Goal: Task Accomplishment & Management: Manage account settings

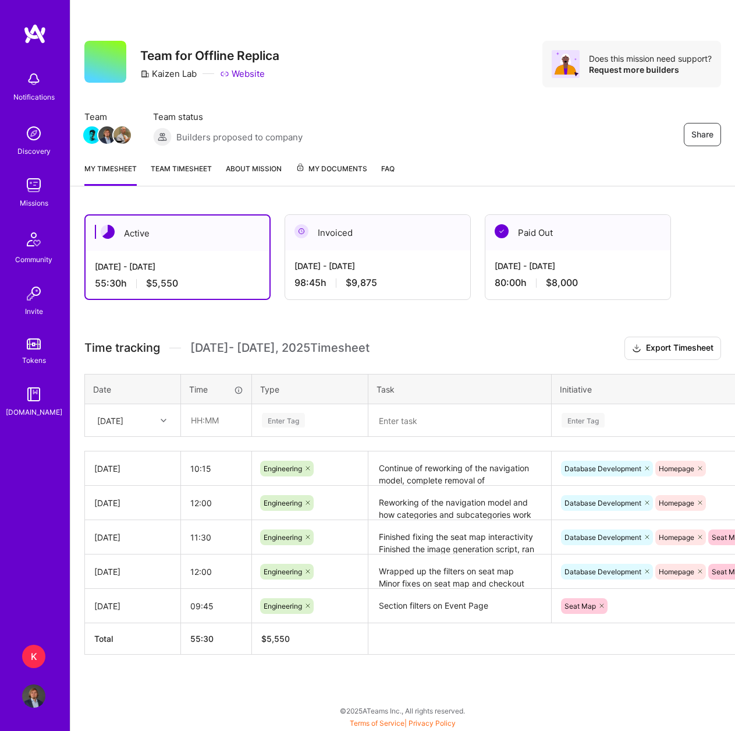
click at [207, 169] on link "Team timesheet" at bounding box center [181, 173] width 61 height 23
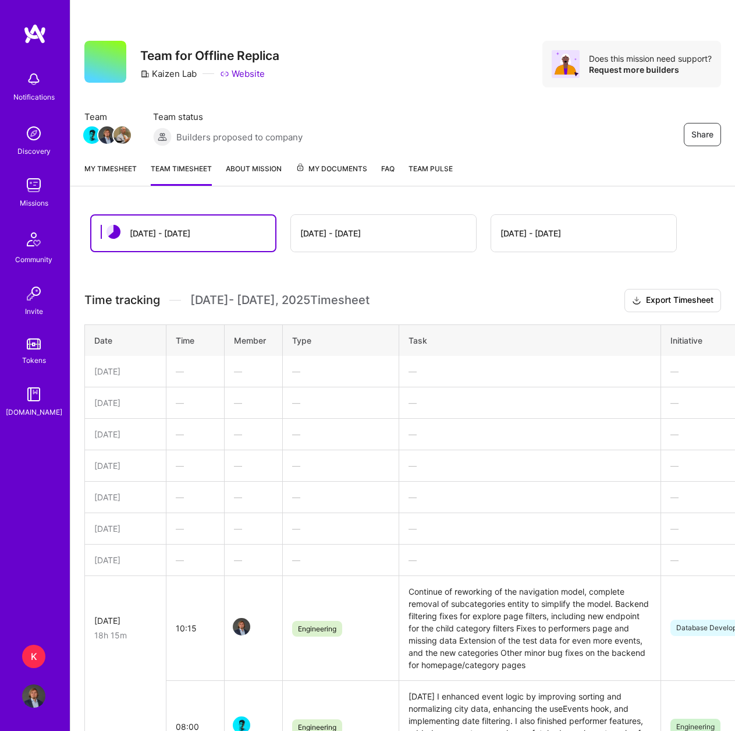
click at [263, 167] on link "About Mission" at bounding box center [254, 173] width 56 height 23
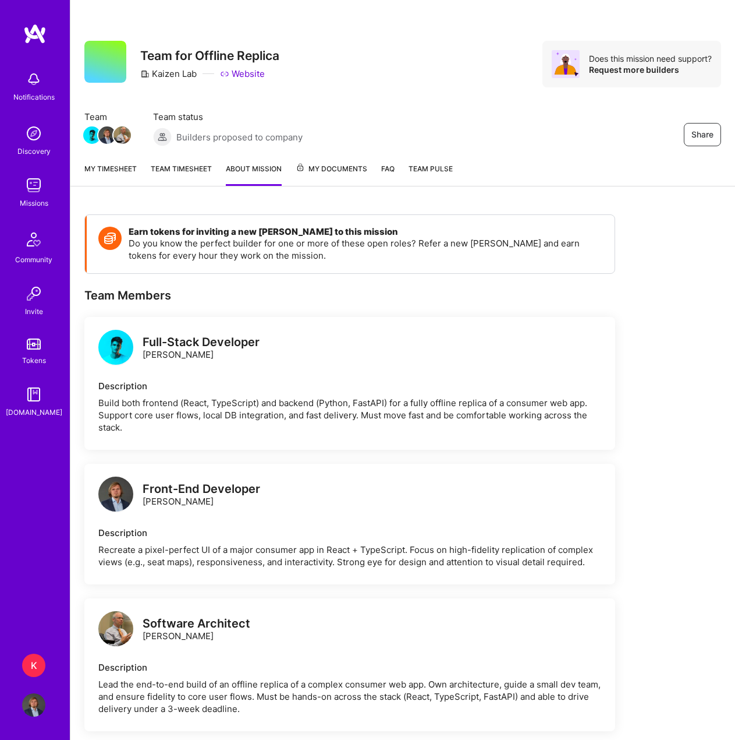
click at [321, 167] on span "My Documents" at bounding box center [332, 168] width 72 height 13
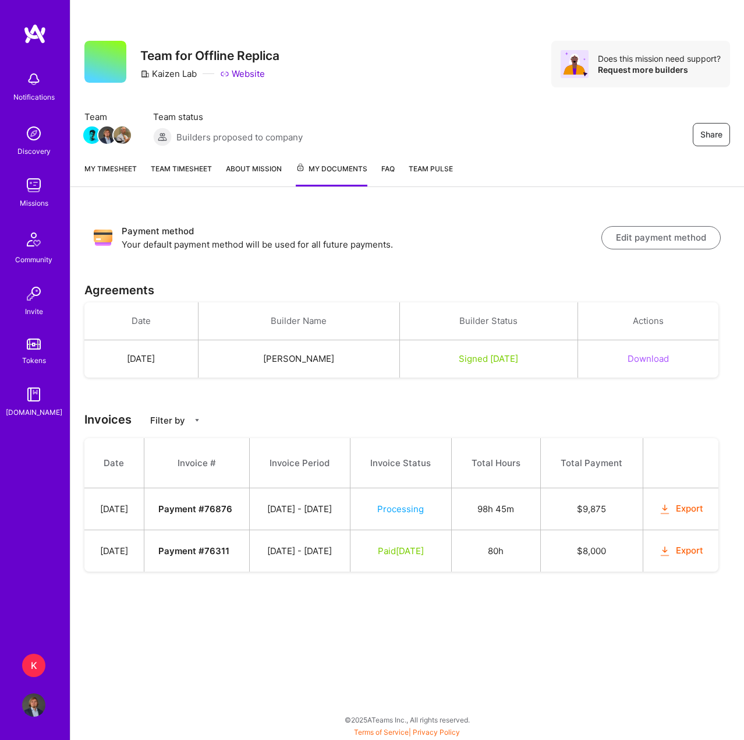
click at [683, 557] on button "Export" at bounding box center [681, 550] width 45 height 13
click at [681, 515] on button "Export" at bounding box center [681, 508] width 45 height 13
drag, startPoint x: 473, startPoint y: 399, endPoint x: 489, endPoint y: 392, distance: 17.2
click at [475, 399] on div "Payment method Your default payment method will be used for all future payments…" at bounding box center [407, 406] width 674 height 410
click at [498, 269] on div "Payment method Your default payment method will be used for all future payments…" at bounding box center [407, 406] width 674 height 410
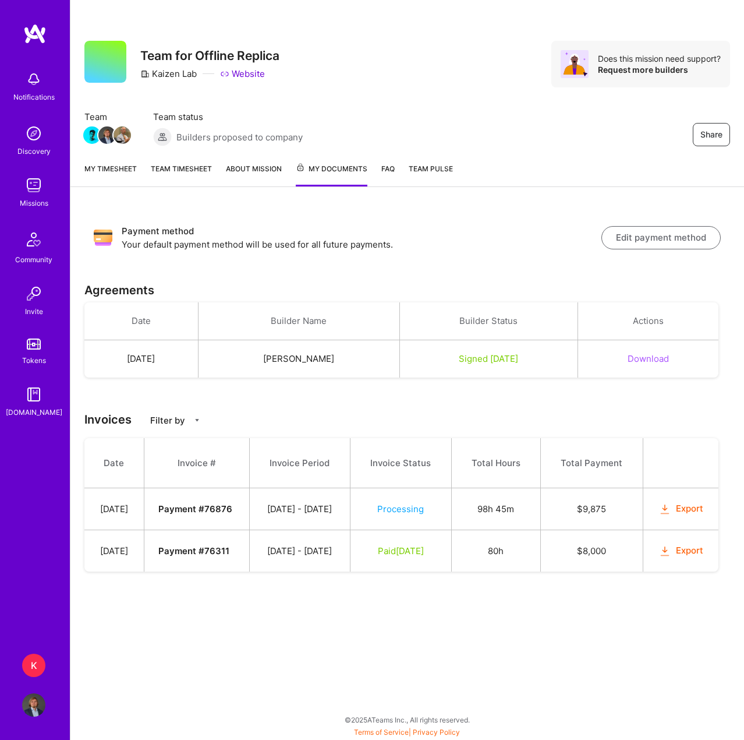
click at [177, 167] on link "Team timesheet" at bounding box center [181, 174] width 61 height 24
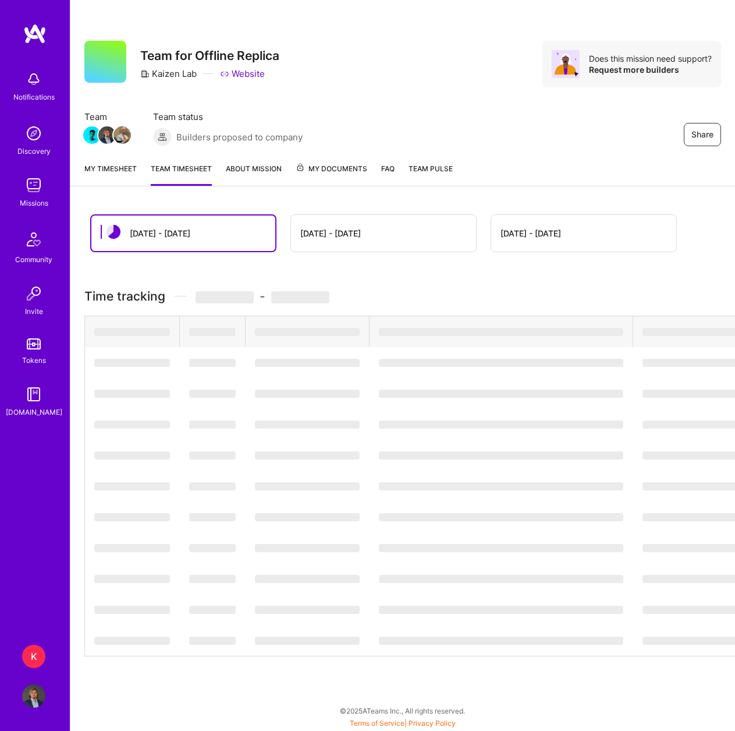
click at [128, 175] on link "My timesheet" at bounding box center [110, 173] width 52 height 23
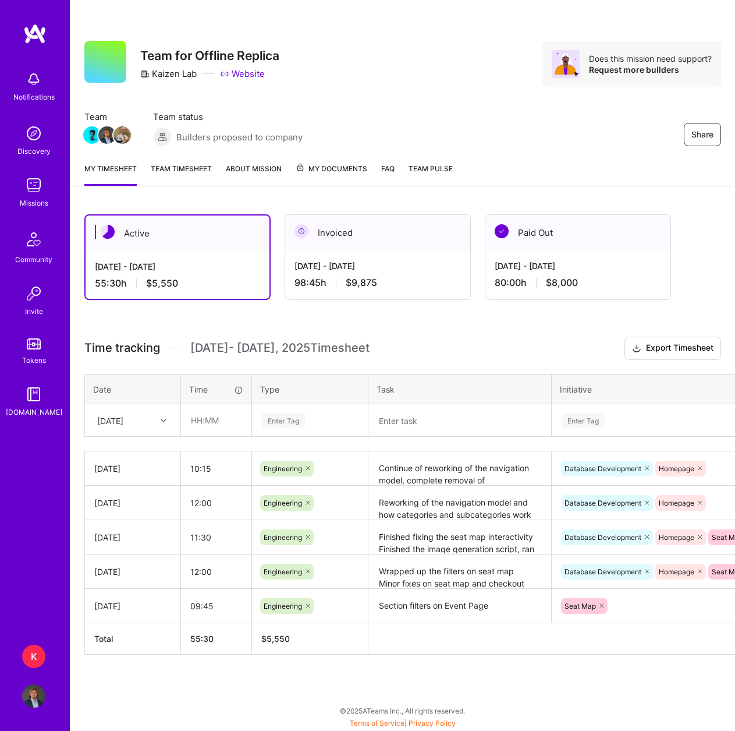
click at [441, 335] on div "Active [DATE] - [DATE] 55:30 h $5,550 Invoiced [DATE] - [DATE] 98:45 h $9,875 P…" at bounding box center [402, 455] width 665 height 511
click at [197, 428] on input "text" at bounding box center [216, 420] width 69 height 31
click at [156, 423] on div at bounding box center [165, 420] width 18 height 15
click at [135, 495] on div "[DATE]" at bounding box center [133, 494] width 94 height 22
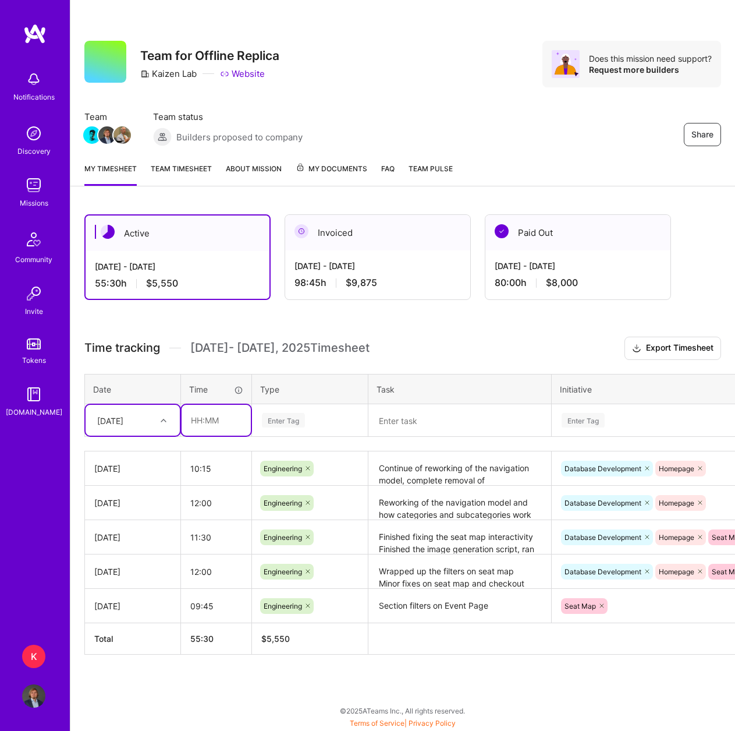
click at [195, 423] on input "text" at bounding box center [216, 420] width 69 height 31
type input "06:15"
click at [297, 421] on div "Enter Tag" at bounding box center [283, 420] width 43 height 18
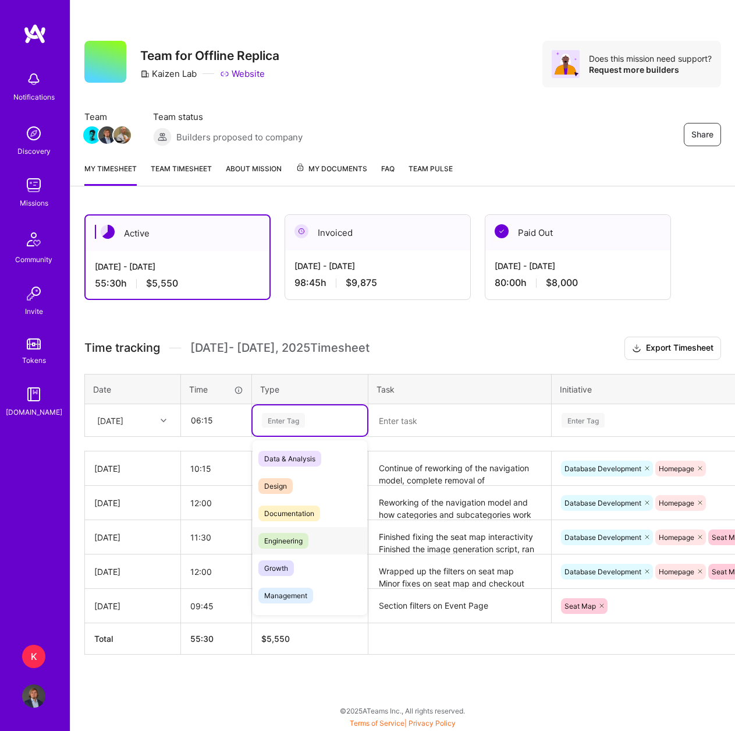
click at [292, 539] on span "Engineering" at bounding box center [284, 541] width 50 height 16
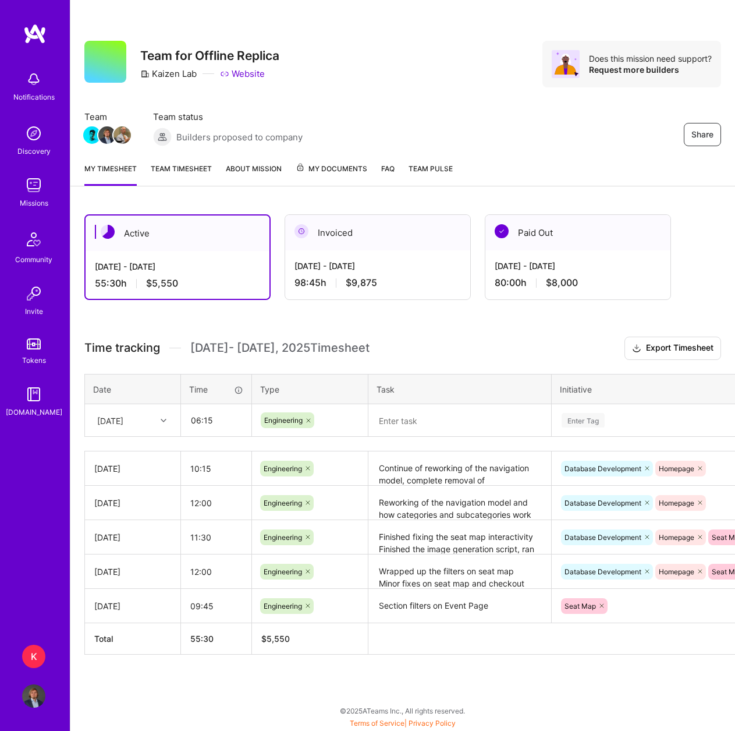
click at [409, 418] on textarea at bounding box center [460, 420] width 181 height 30
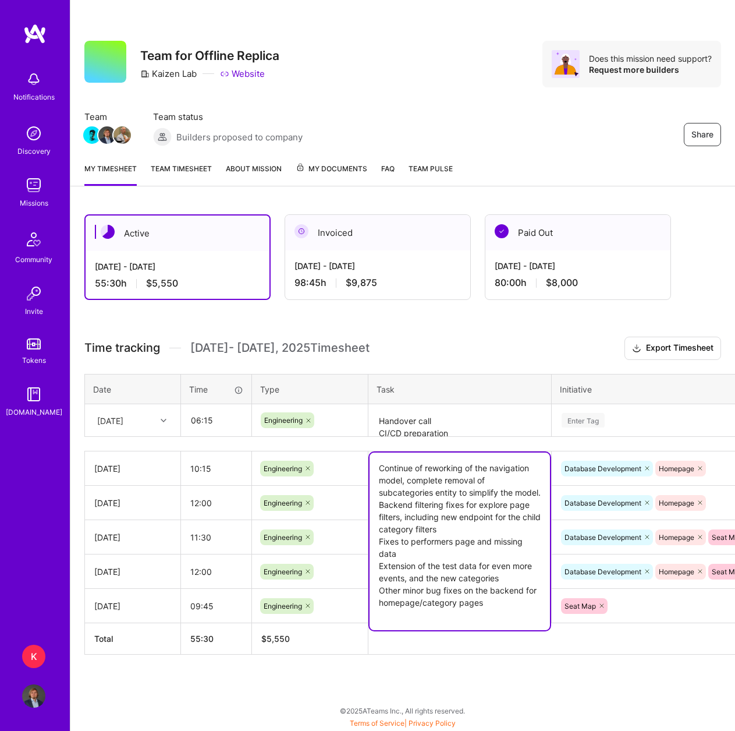
drag, startPoint x: 514, startPoint y: 481, endPoint x: 514, endPoint y: 487, distance: 6.4
click at [514, 487] on textarea "Continue of reworking of the navigation model, complete removal of subcategorie…" at bounding box center [460, 541] width 181 height 178
click at [517, 503] on textarea "Continue of reworking of the navigation model, complete removal of subcategorie…" at bounding box center [460, 541] width 181 height 178
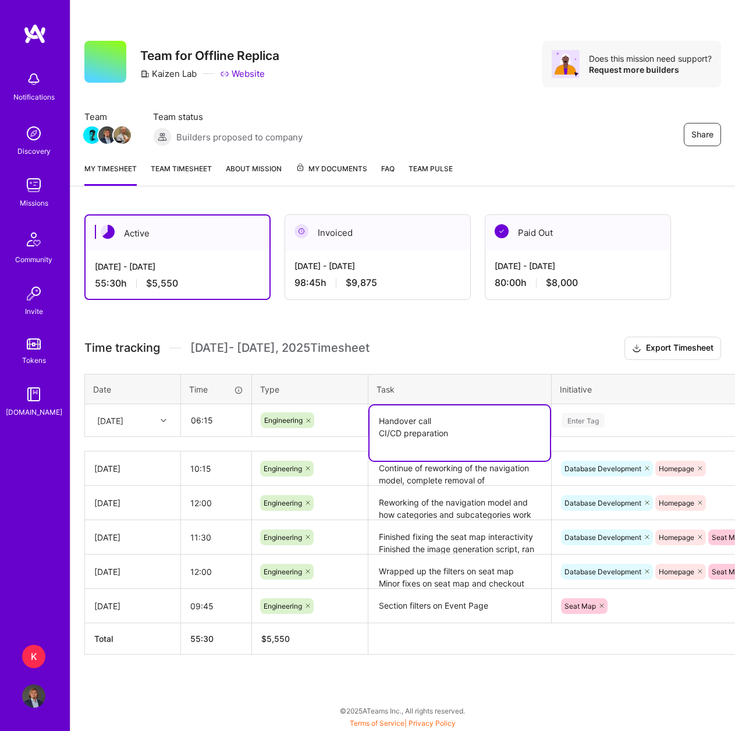
click at [443, 432] on textarea "Handover call CI/CD preparation" at bounding box center [460, 432] width 181 height 55
click at [426, 418] on textarea "Handover call CI/CD preparation" at bounding box center [460, 432] width 181 height 55
type textarea "Images generation for the new data Minor bug fixes Handover call CI/CD preparat…"
click at [589, 420] on div "Enter Tag" at bounding box center [583, 420] width 43 height 18
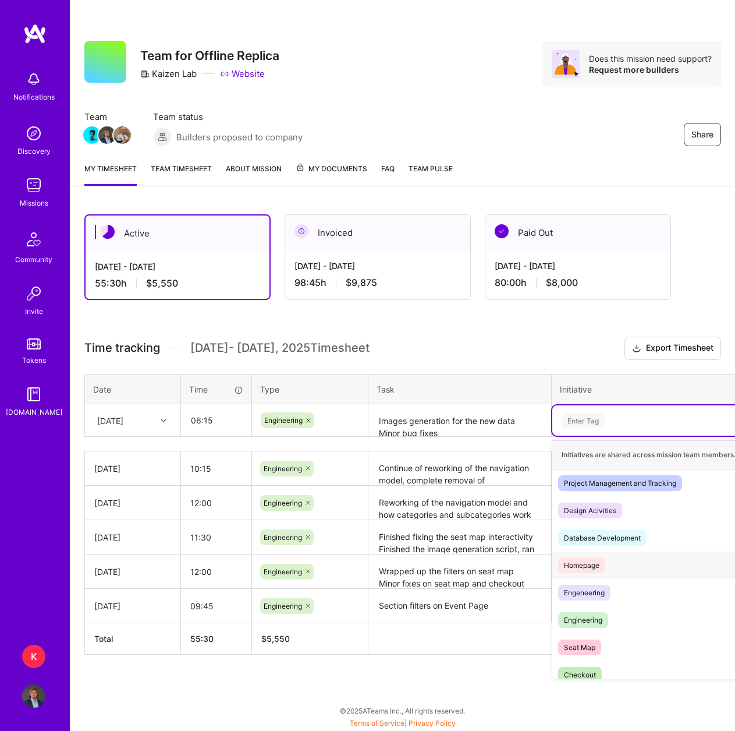
click at [602, 546] on div "Database Development Hide" at bounding box center [659, 537] width 213 height 27
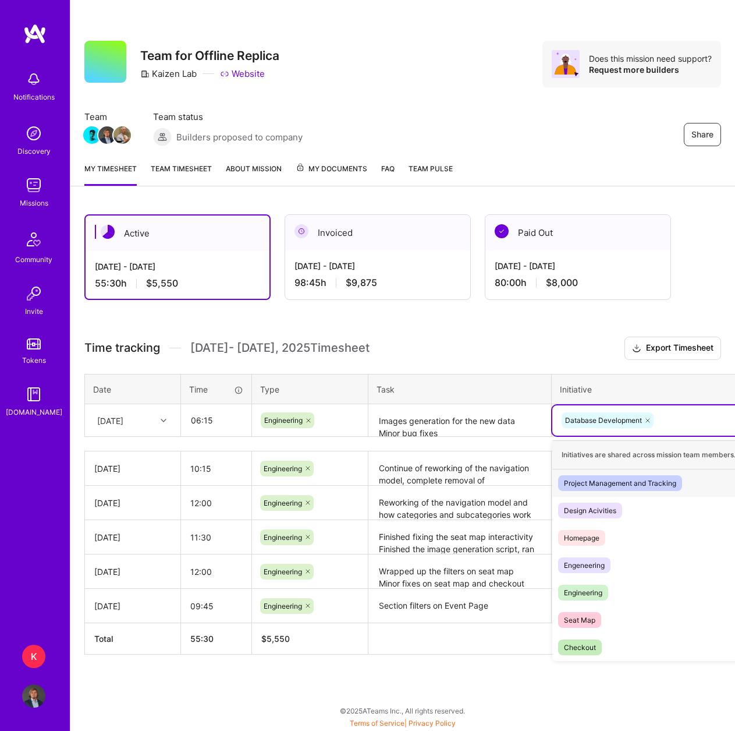
click at [672, 411] on div "Database Development" at bounding box center [659, 420] width 197 height 18
click at [613, 538] on div "Homepage Hide" at bounding box center [659, 537] width 213 height 27
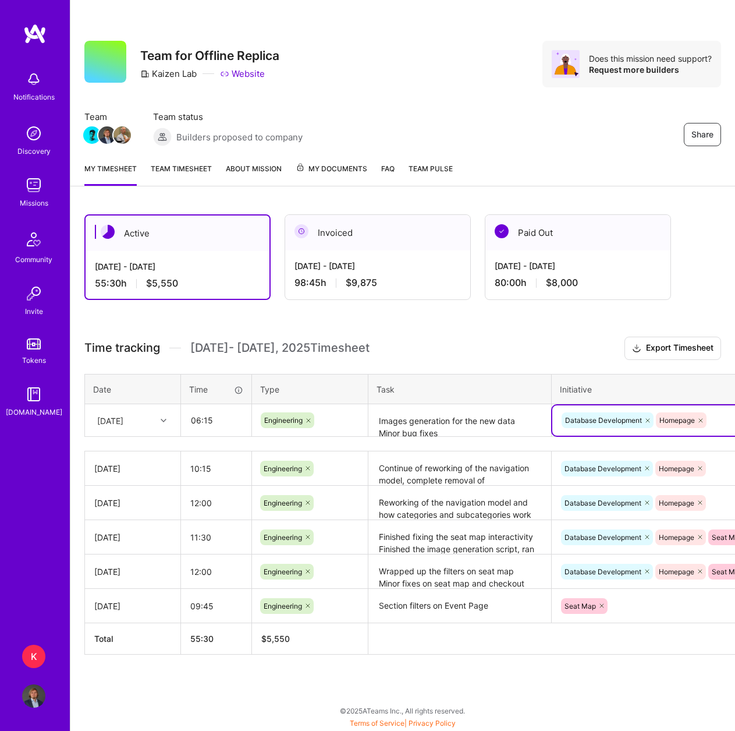
click at [718, 429] on div "Database Development Homepage" at bounding box center [659, 420] width 213 height 30
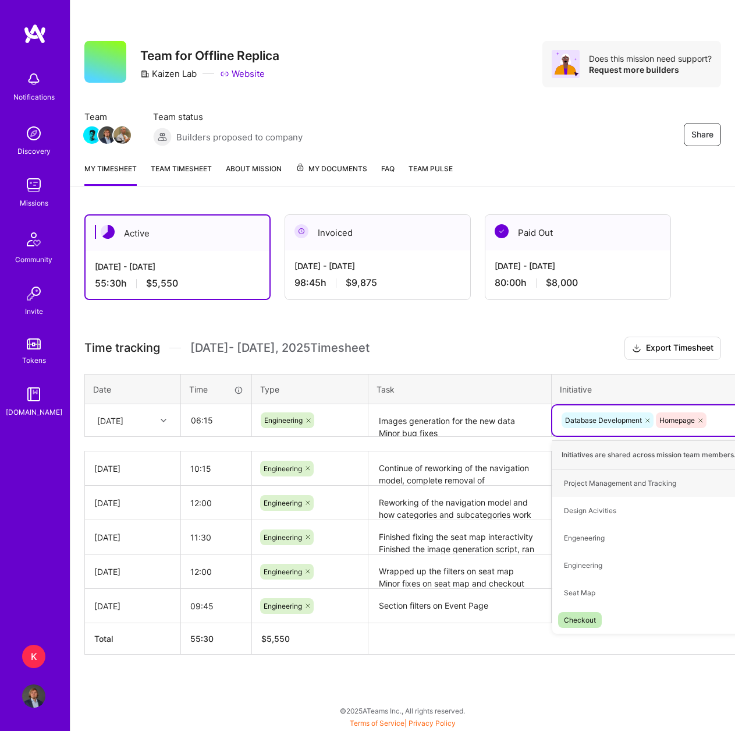
click at [718, 415] on div "Database Development Homepage" at bounding box center [659, 420] width 197 height 18
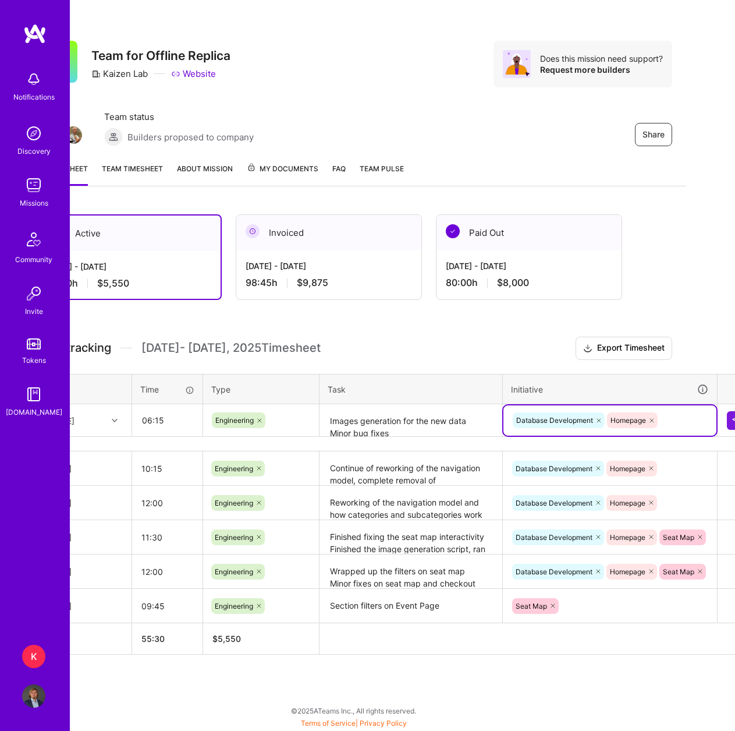
scroll to position [0, 70]
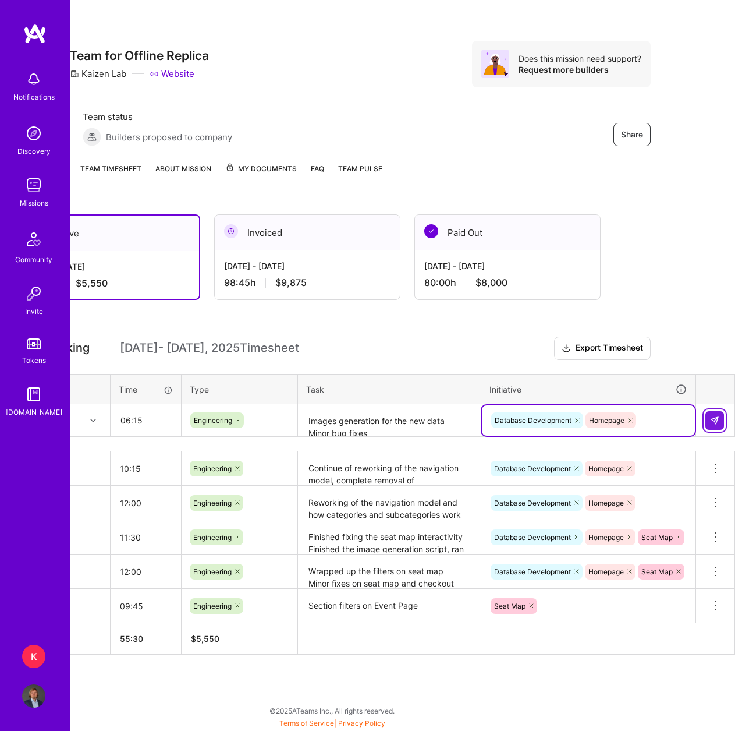
drag, startPoint x: 716, startPoint y: 418, endPoint x: 706, endPoint y: 428, distance: 14.4
click at [715, 418] on img at bounding box center [714, 420] width 9 height 9
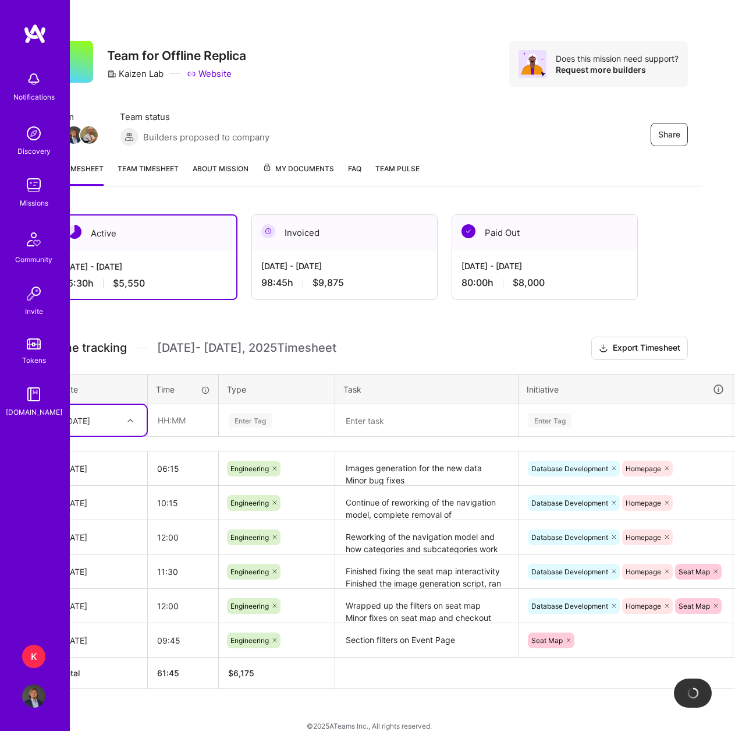
scroll to position [0, 32]
click at [91, 424] on div "[DATE]" at bounding box center [78, 420] width 26 height 12
click at [101, 557] on div "[DATE]" at bounding box center [101, 561] width 94 height 22
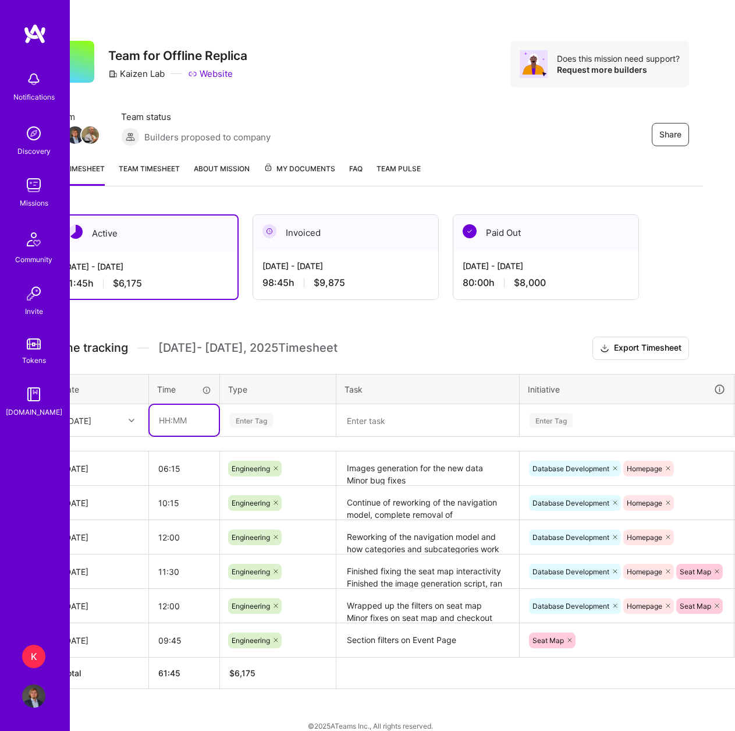
click at [181, 421] on input "text" at bounding box center [184, 420] width 69 height 31
type input "04:15"
click at [258, 423] on div "Enter Tag" at bounding box center [251, 420] width 43 height 18
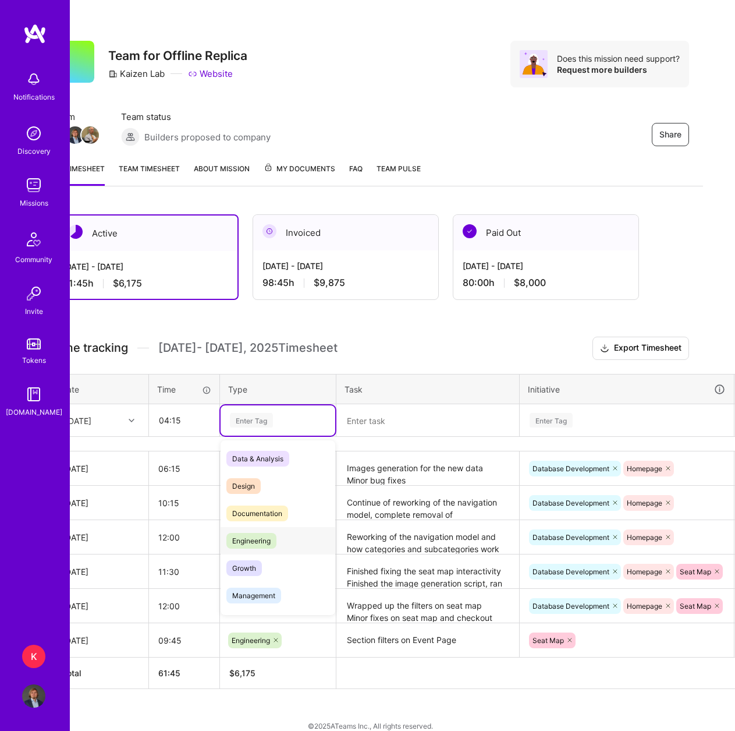
click at [269, 528] on div "Engineering" at bounding box center [278, 540] width 115 height 27
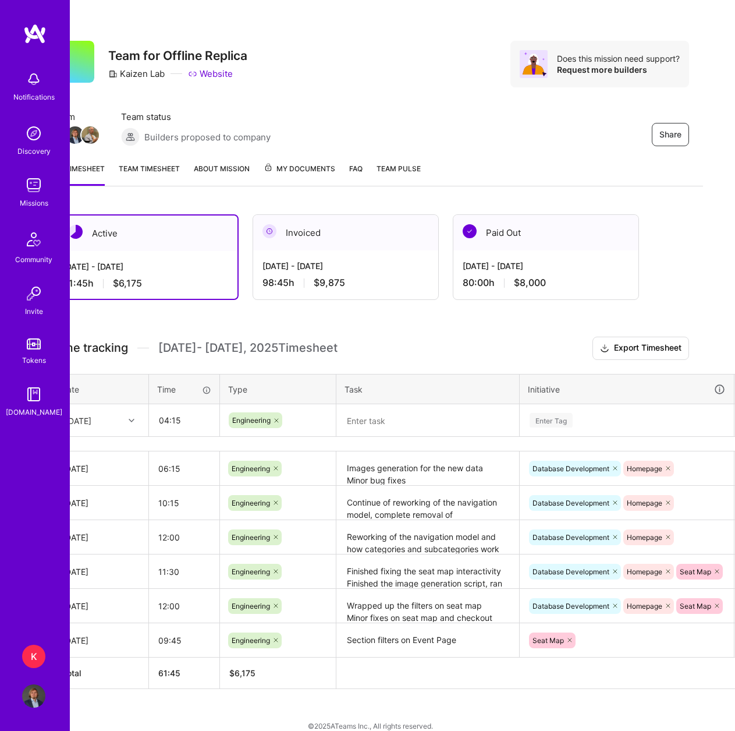
click at [372, 425] on textarea at bounding box center [428, 420] width 181 height 31
type textarea "CI/CD scripts and debugging"
click at [557, 419] on div "Enter Tag" at bounding box center [551, 420] width 43 height 18
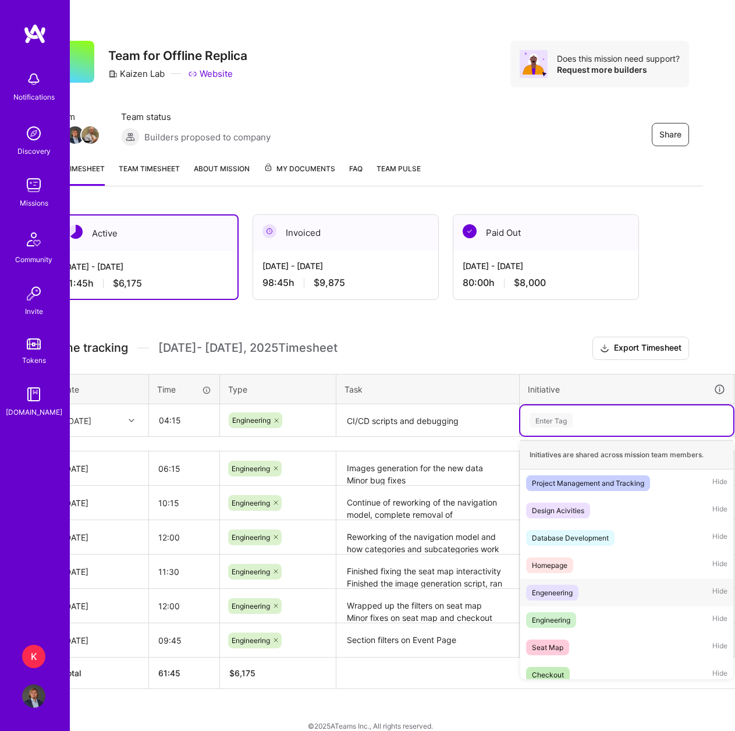
scroll to position [9, 0]
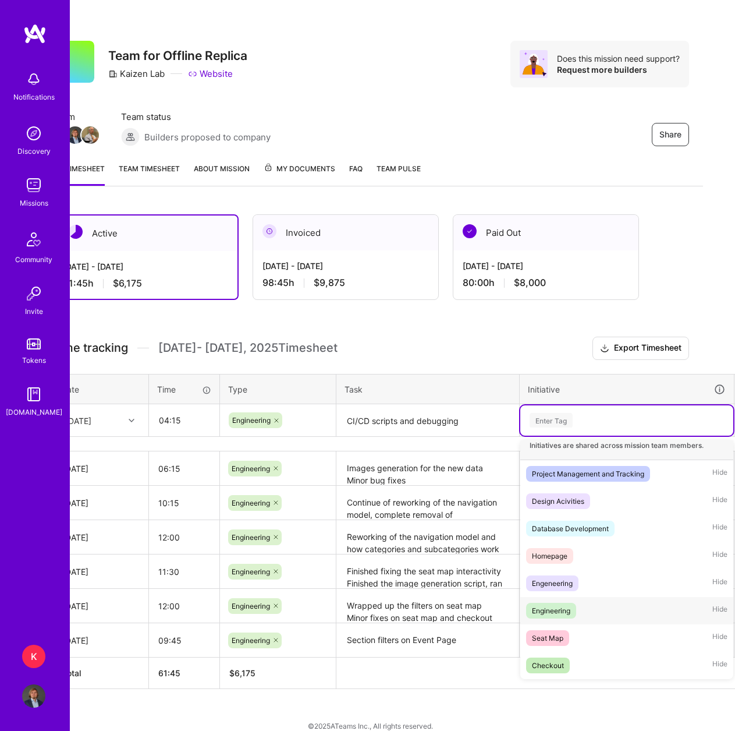
click at [607, 617] on div "Engineering Hide" at bounding box center [627, 610] width 213 height 27
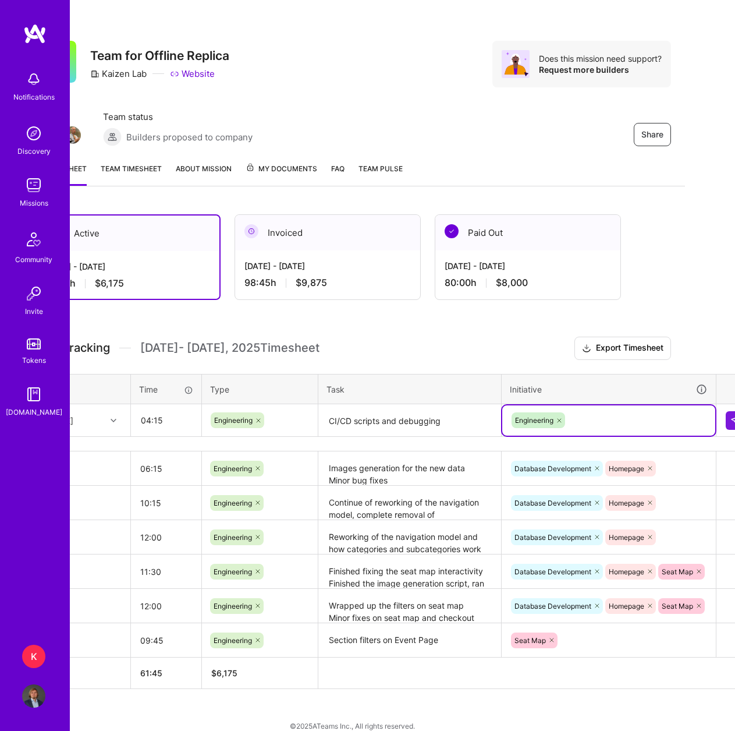
scroll to position [0, 70]
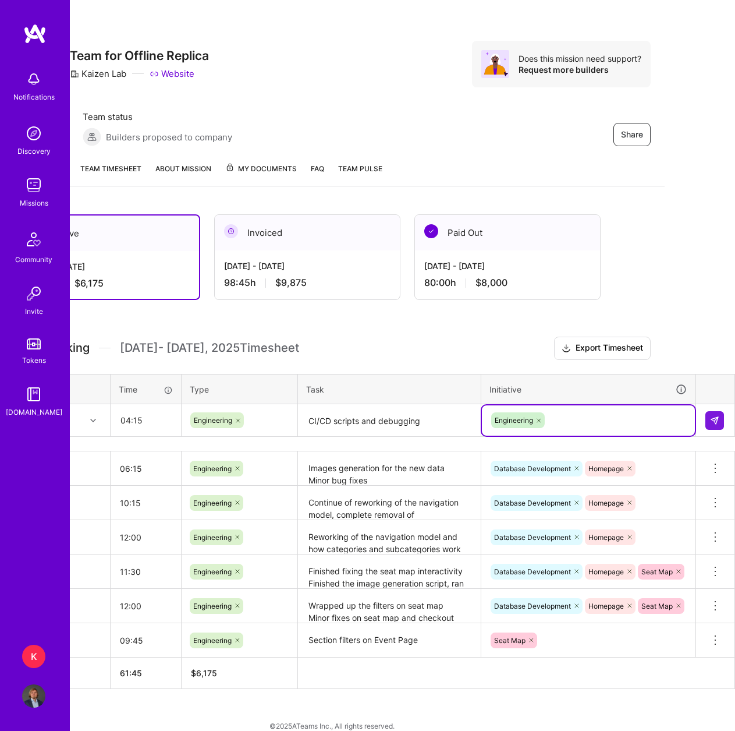
click at [539, 421] on icon at bounding box center [539, 420] width 7 height 7
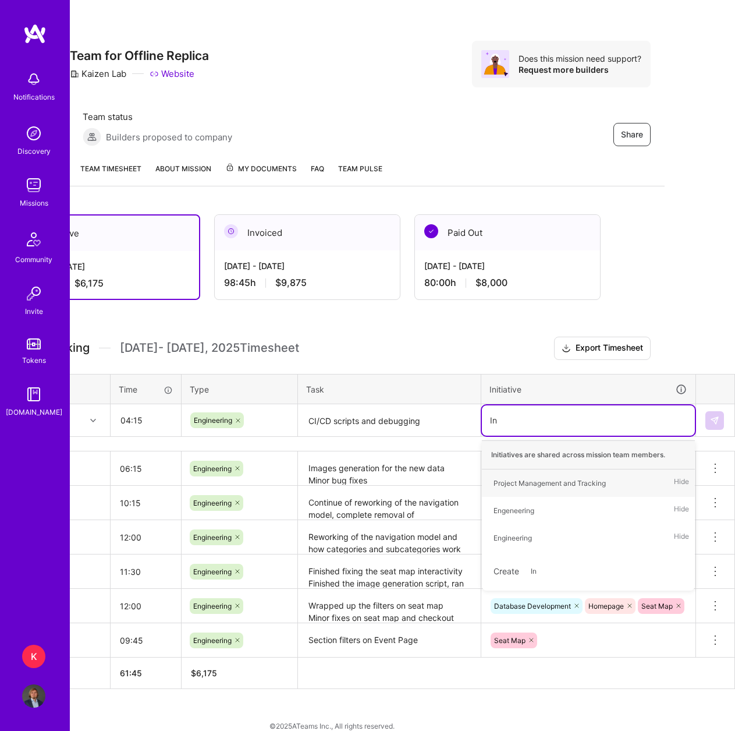
type input "I"
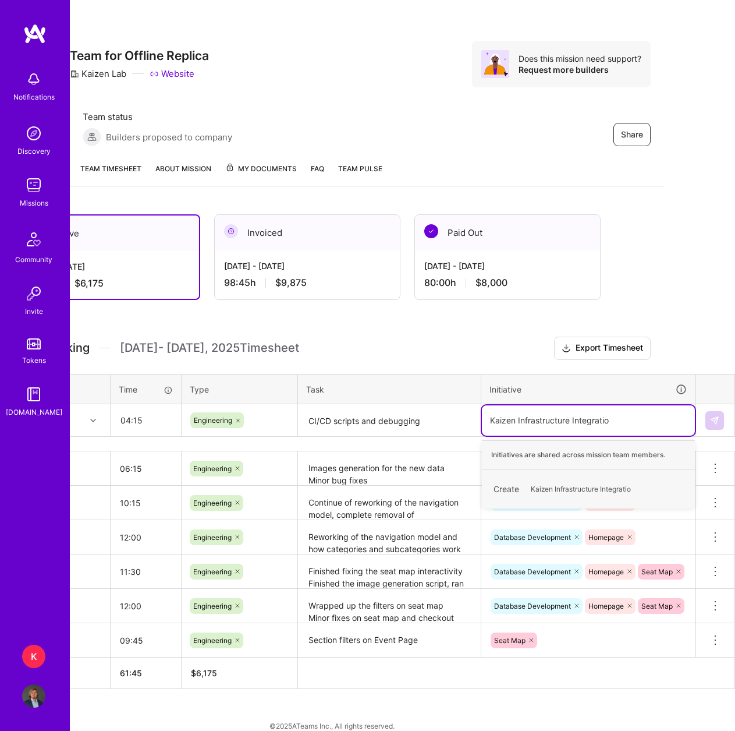
type input "Kaizen Infrastructure Integration"
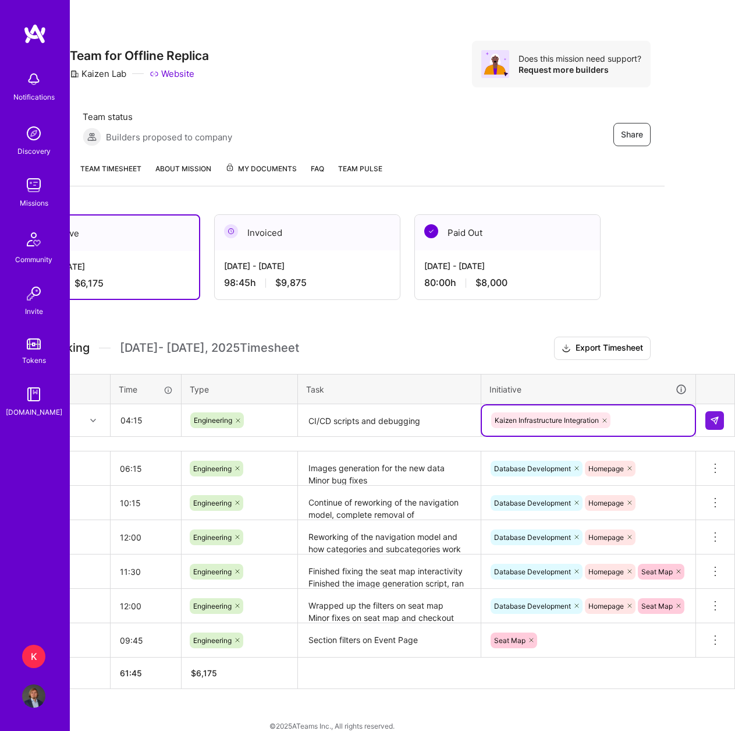
click at [656, 468] on div "Database Development Homepage" at bounding box center [589, 468] width 198 height 18
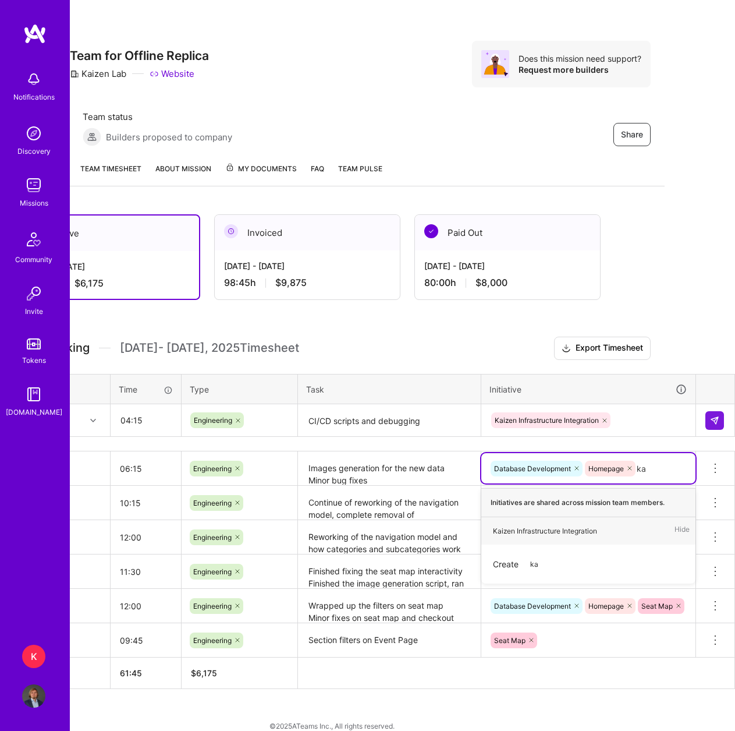
type input "kai"
drag, startPoint x: 619, startPoint y: 530, endPoint x: 703, endPoint y: 479, distance: 98.3
click at [620, 528] on div "Kaizen Infrastructure Integration Hide" at bounding box center [589, 530] width 214 height 27
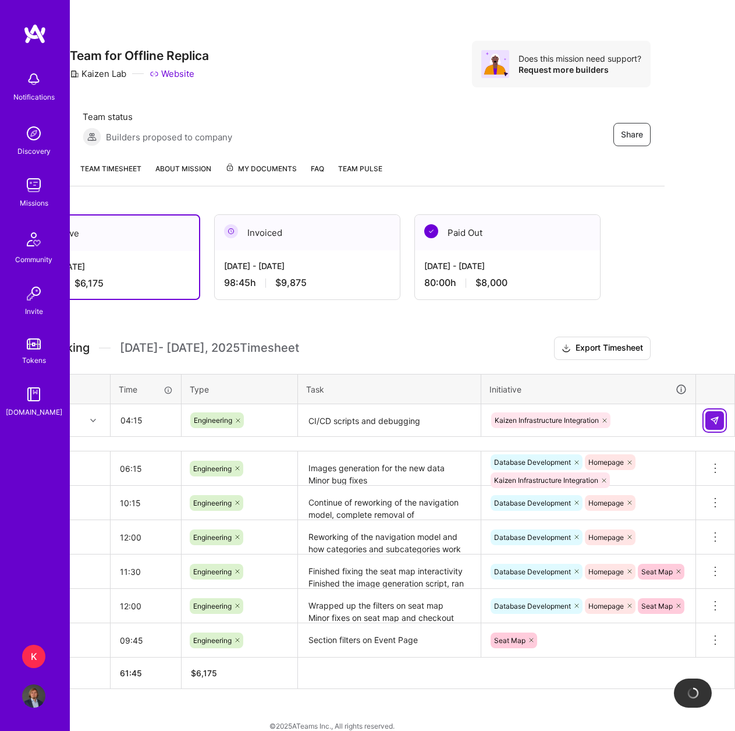
click at [717, 423] on img at bounding box center [714, 420] width 9 height 9
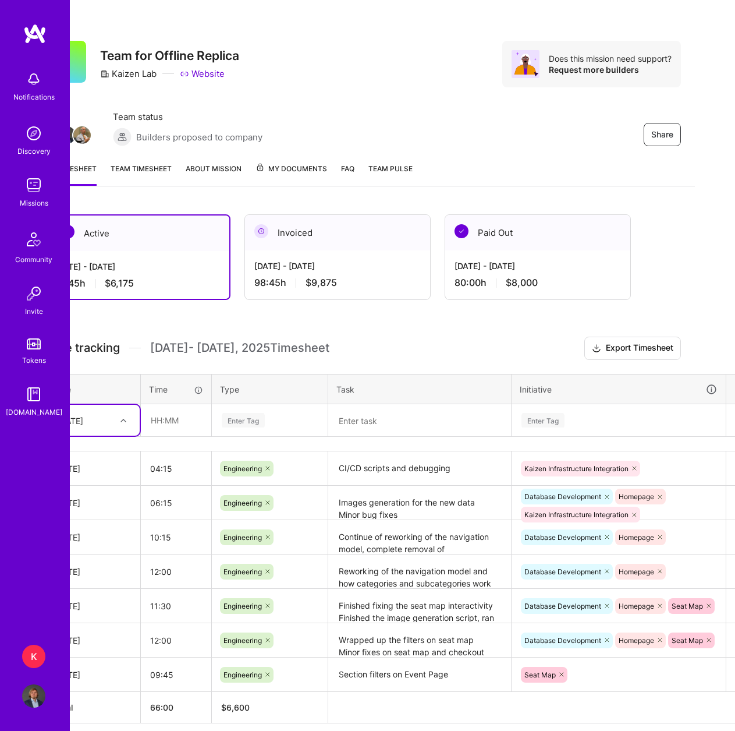
scroll to position [0, 0]
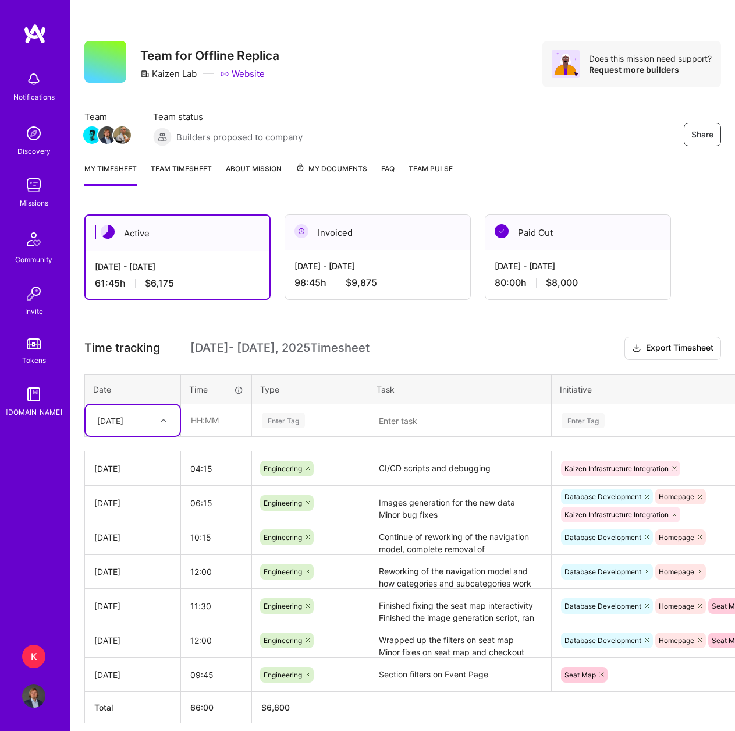
click at [123, 416] on div "[DATE]" at bounding box center [110, 420] width 26 height 12
click at [131, 524] on div "[DATE]" at bounding box center [133, 525] width 94 height 22
drag, startPoint x: 196, startPoint y: 421, endPoint x: 197, endPoint y: 430, distance: 9.4
click at [196, 421] on input "text" at bounding box center [216, 420] width 69 height 31
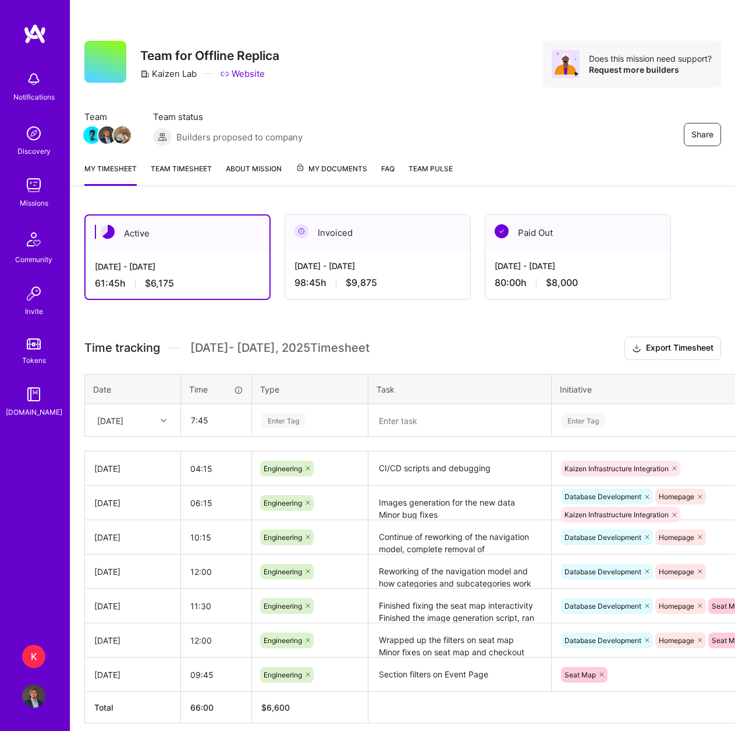
type input "07:45"
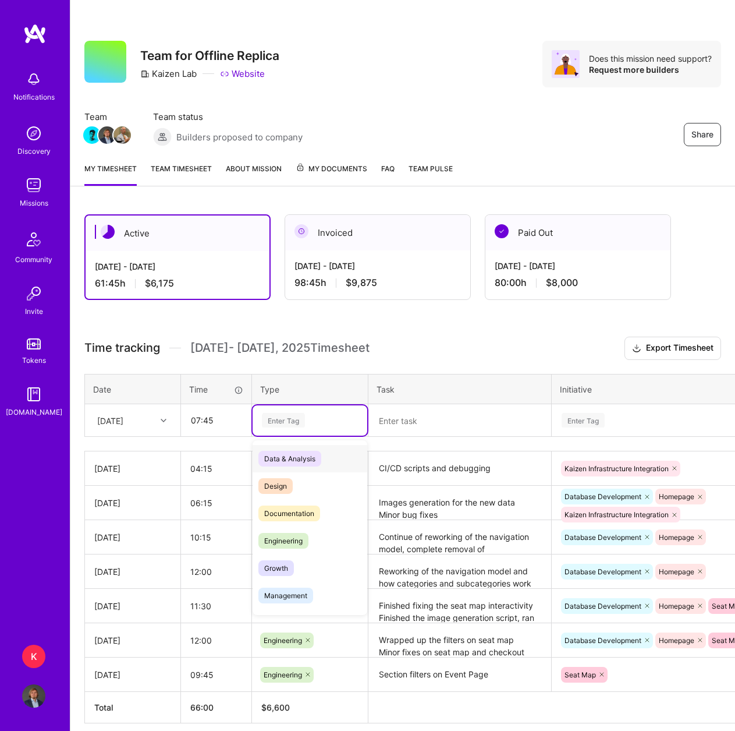
click at [289, 422] on div "Enter Tag" at bounding box center [283, 420] width 43 height 18
drag, startPoint x: 307, startPoint y: 523, endPoint x: 303, endPoint y: 529, distance: 7.6
click at [306, 525] on div "Documentation" at bounding box center [310, 513] width 115 height 27
click at [303, 512] on span "Engineering" at bounding box center [284, 513] width 50 height 16
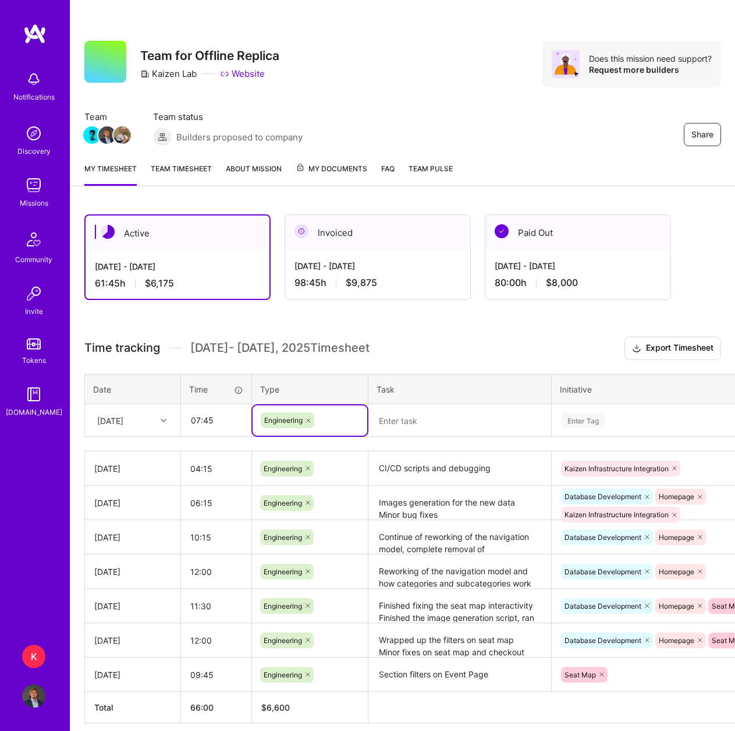
click at [408, 411] on textarea at bounding box center [460, 420] width 181 height 31
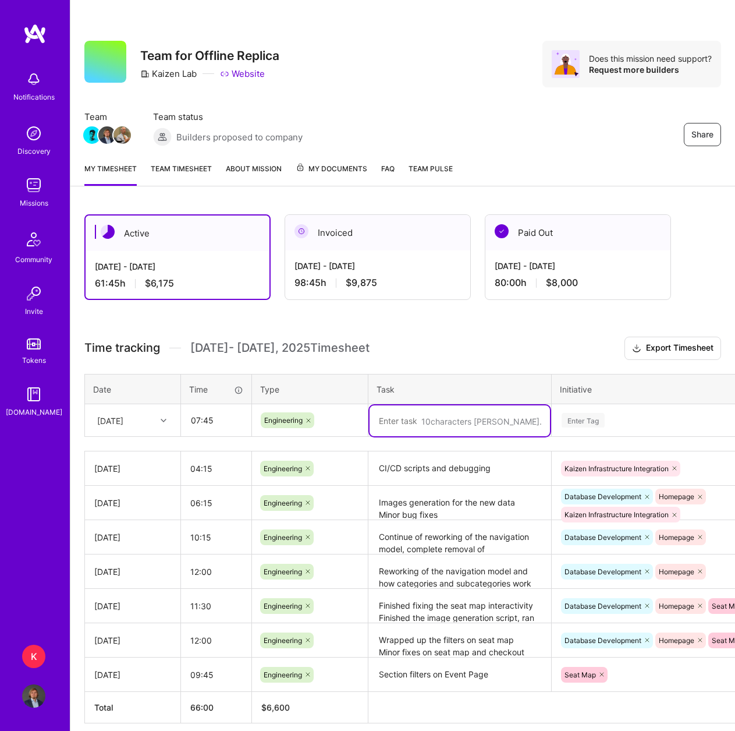
paste textarea "CI/CD scripts wrap up Order filtering by user id and status in my orders page F…"
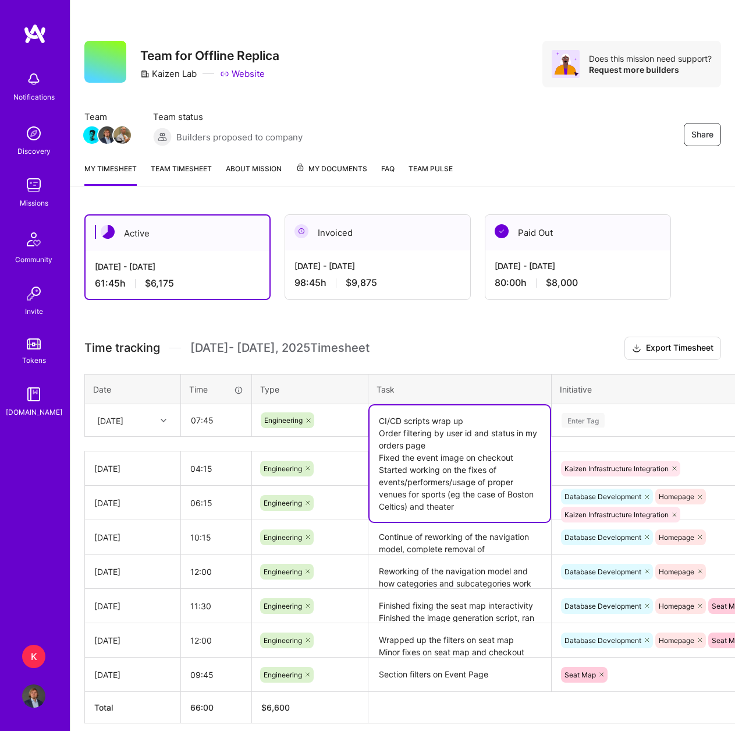
click at [468, 428] on textarea "CI/CD scripts wrap up Order filtering by user id and status in my orders page F…" at bounding box center [460, 463] width 181 height 116
click at [472, 423] on textarea "CI/CD scripts wrap up Order filtering by user id and status in my orders page F…" at bounding box center [460, 463] width 181 height 116
click at [379, 433] on textarea "CI/CD scripts wrap up Order filtering by user id and status in my orders page F…" at bounding box center [460, 463] width 181 height 116
click at [464, 424] on textarea "CI/CD scripts wrap up Order filtering by user id and status in my orders page F…" at bounding box center [460, 463] width 181 height 116
click at [444, 450] on textarea "CI/CD scripts wrap up; Order filtering by user id and status in my orders page …" at bounding box center [460, 463] width 181 height 116
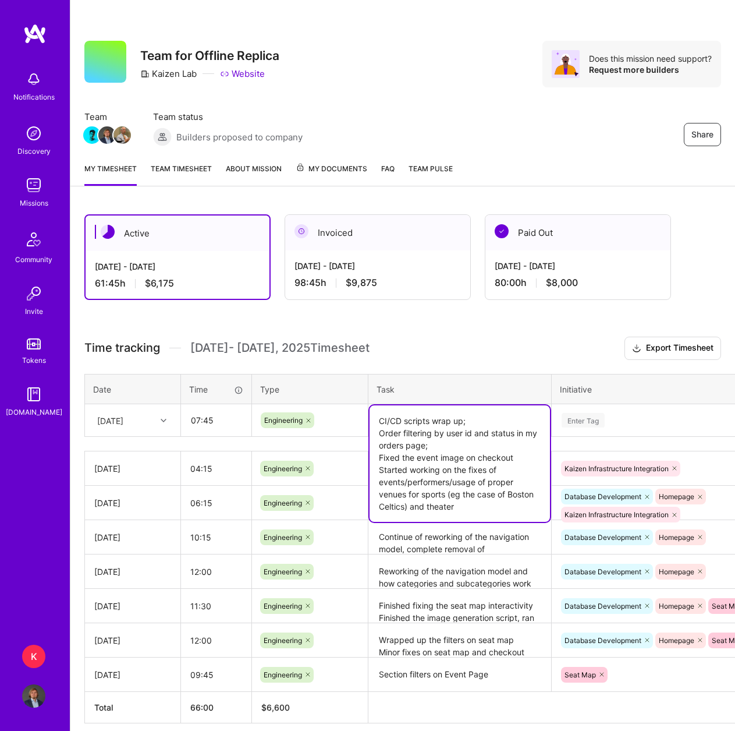
click at [515, 459] on textarea "CI/CD scripts wrap up; Order filtering by user id and status in my orders page;…" at bounding box center [460, 463] width 181 height 116
click at [462, 507] on textarea "CI/CD scripts wrap up; Order filtering by user id and status in my orders page;…" at bounding box center [460, 463] width 181 height 116
drag, startPoint x: 448, startPoint y: 493, endPoint x: 408, endPoint y: 503, distance: 41.5
click at [408, 503] on textarea "CI/CD scripts wrap up; Order filtering by user id and status in my orders page;…" at bounding box center [460, 463] width 181 height 116
click at [508, 496] on textarea "CI/CD scripts wrap up; Order filtering by user id and status in my orders page;…" at bounding box center [460, 457] width 181 height 104
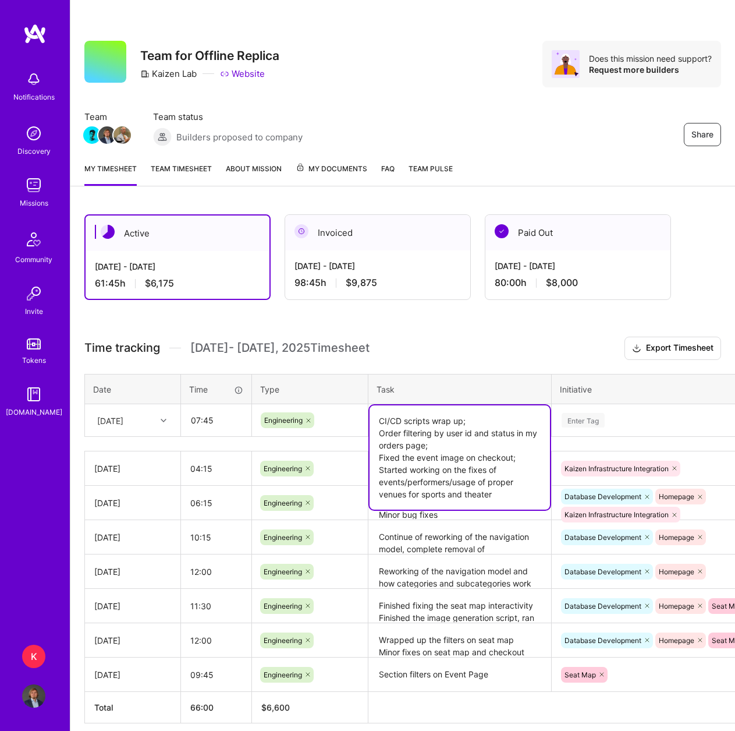
type textarea "CI/CD scripts wrap up; Order filtering by user id and status in my orders page;…"
click at [588, 430] on div "Enter Tag" at bounding box center [659, 420] width 213 height 30
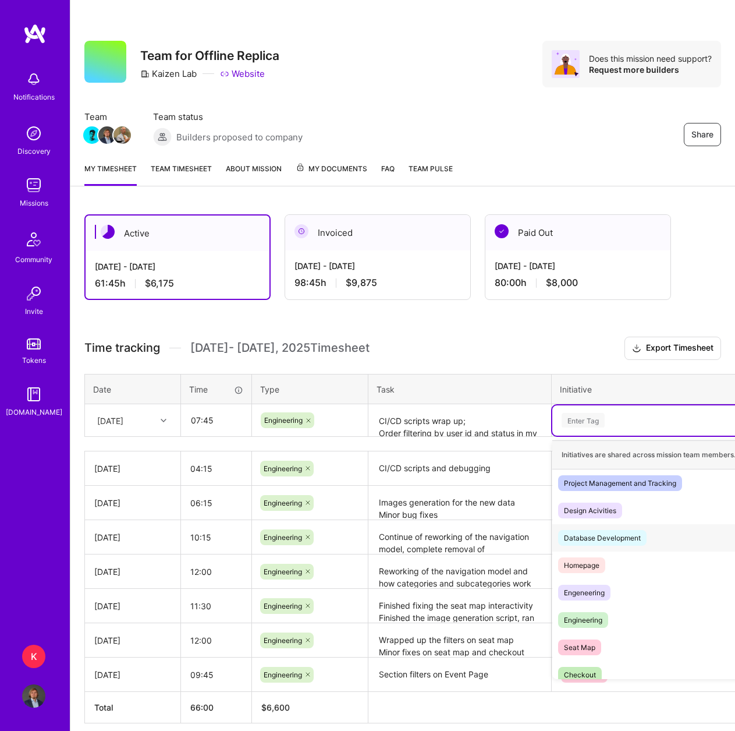
click at [601, 543] on div "Database Development" at bounding box center [602, 538] width 77 height 12
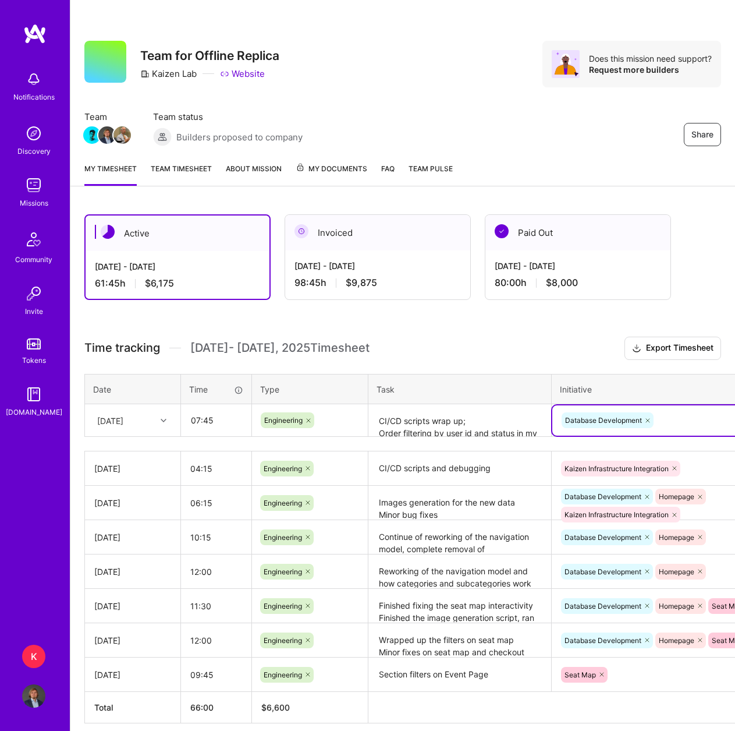
click at [666, 417] on div "Database Development" at bounding box center [659, 420] width 197 height 18
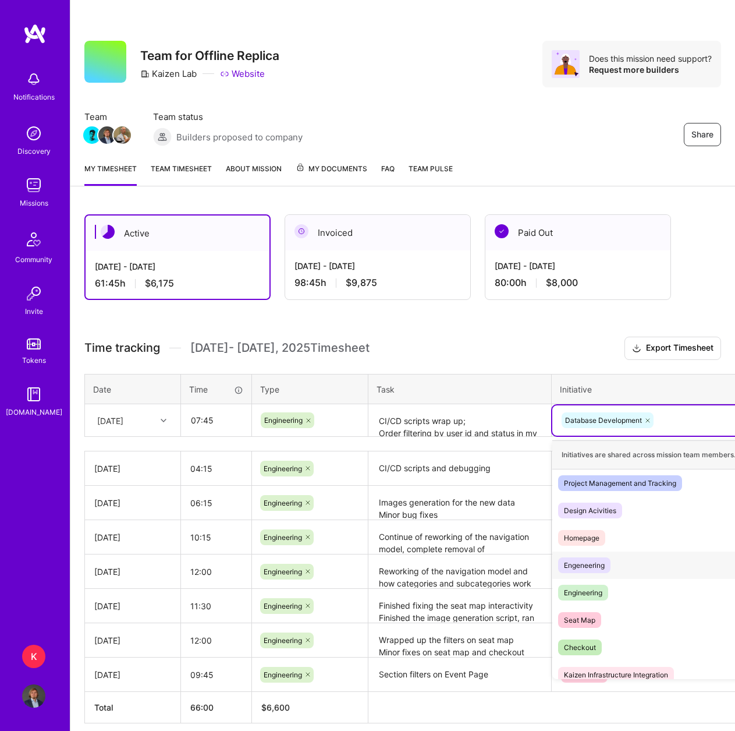
scroll to position [9, 0]
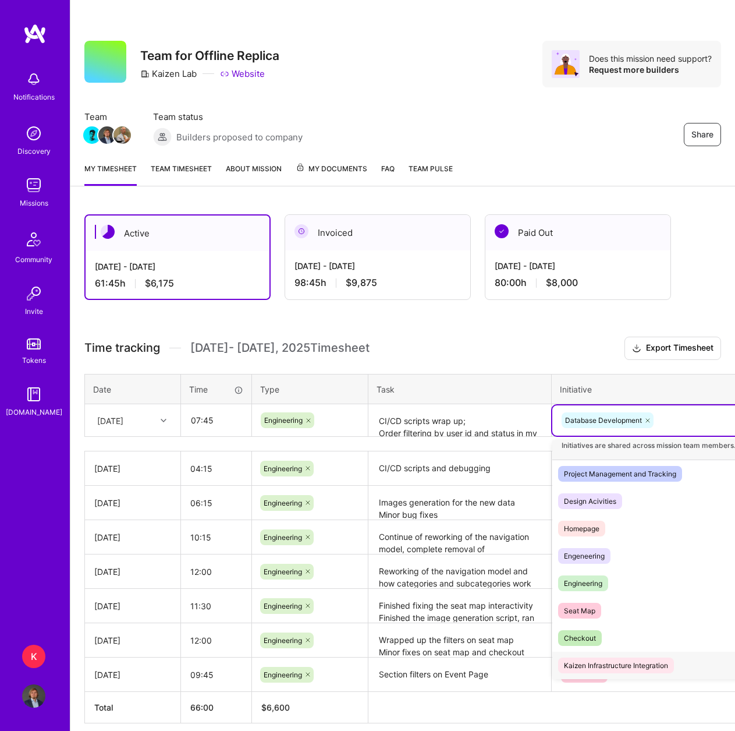
click at [607, 662] on div "Kaizen Infrastructure Integration" at bounding box center [616, 665] width 104 height 12
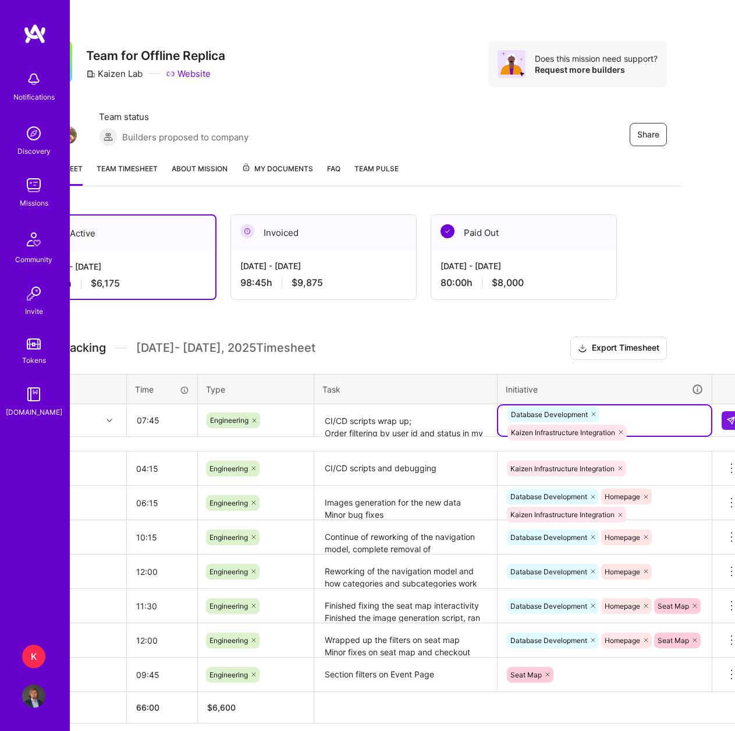
scroll to position [0, 70]
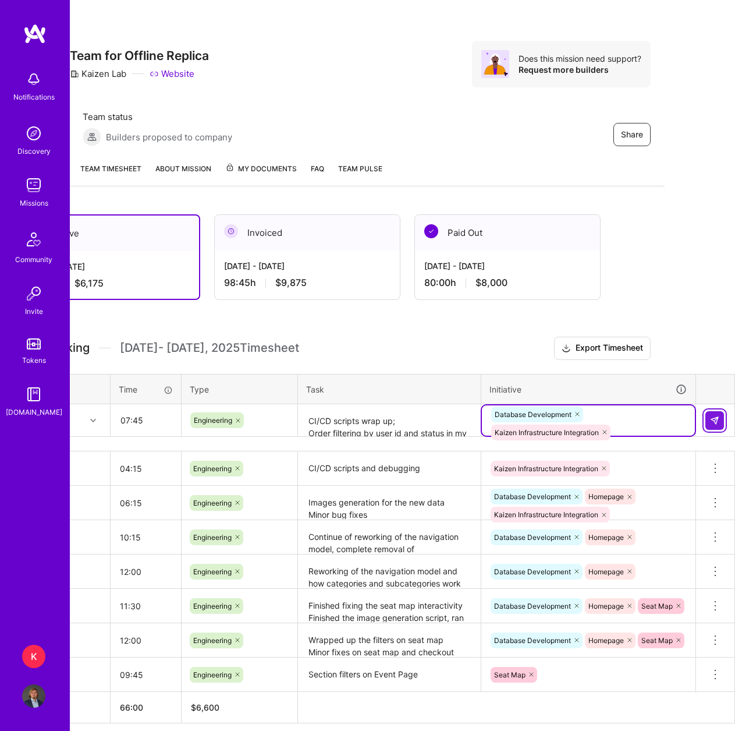
click at [716, 424] on img at bounding box center [714, 420] width 9 height 9
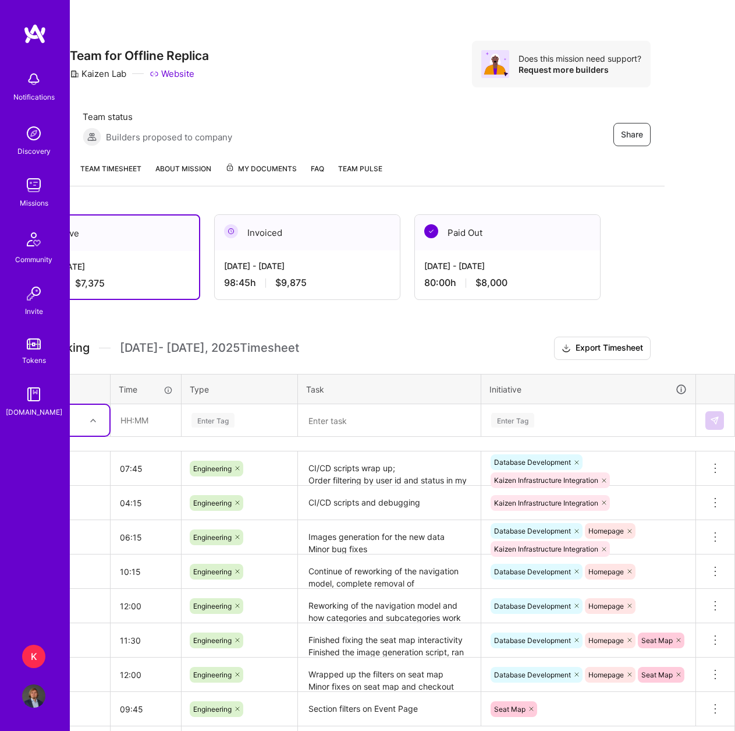
scroll to position [0, 0]
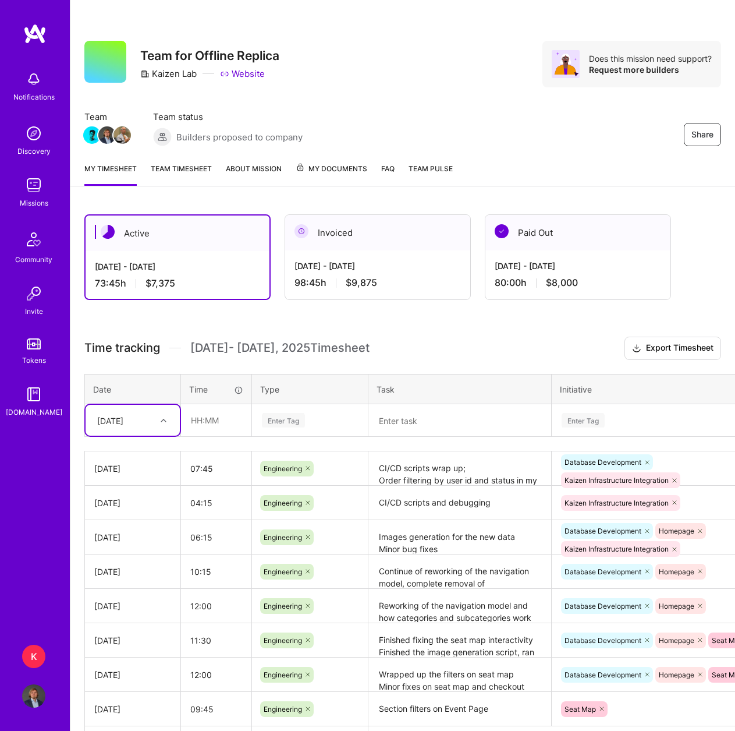
click at [164, 428] on div at bounding box center [165, 420] width 18 height 19
click at [132, 603] on div "[DATE]" at bounding box center [133, 604] width 94 height 22
click at [206, 425] on input "text" at bounding box center [216, 420] width 69 height 31
type input "10:00"
click at [289, 420] on div "Enter Tag" at bounding box center [283, 420] width 43 height 18
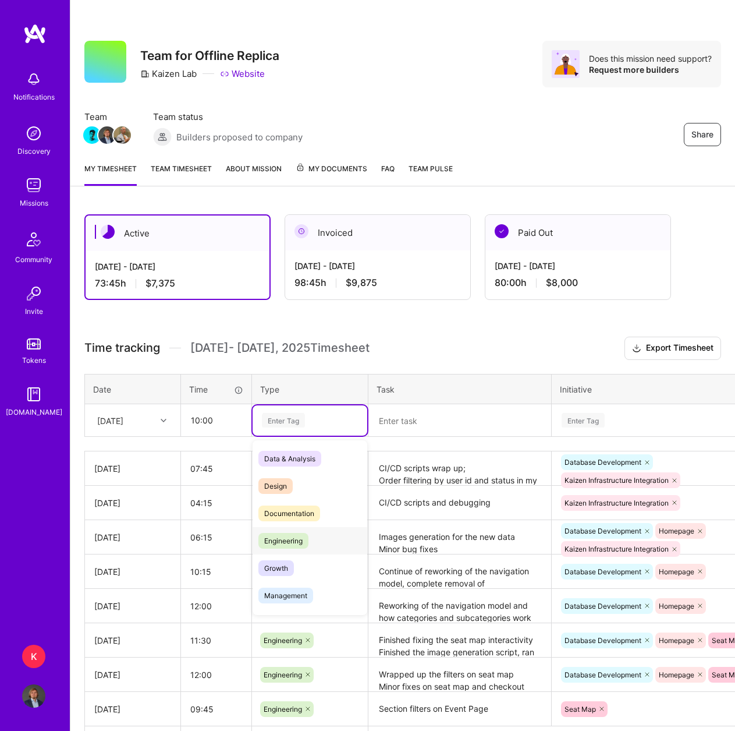
click at [299, 544] on span "Engineering" at bounding box center [284, 541] width 50 height 16
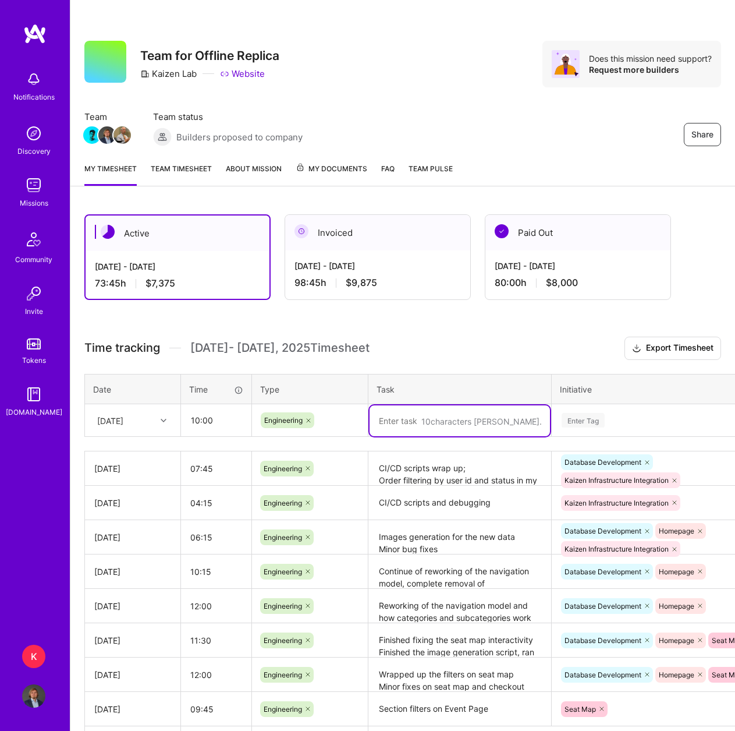
click at [424, 420] on textarea at bounding box center [460, 420] width 181 height 31
click at [454, 429] on textarea "Continue work on adding new venue (MetLife Sport)" at bounding box center [460, 432] width 181 height 55
click at [403, 449] on textarea "Continue work on adding new venue (MetLife Sport);" at bounding box center [460, 432] width 181 height 55
click at [389, 443] on textarea "Continue work on adding new venue (MetLife Sport);" at bounding box center [460, 432] width 181 height 55
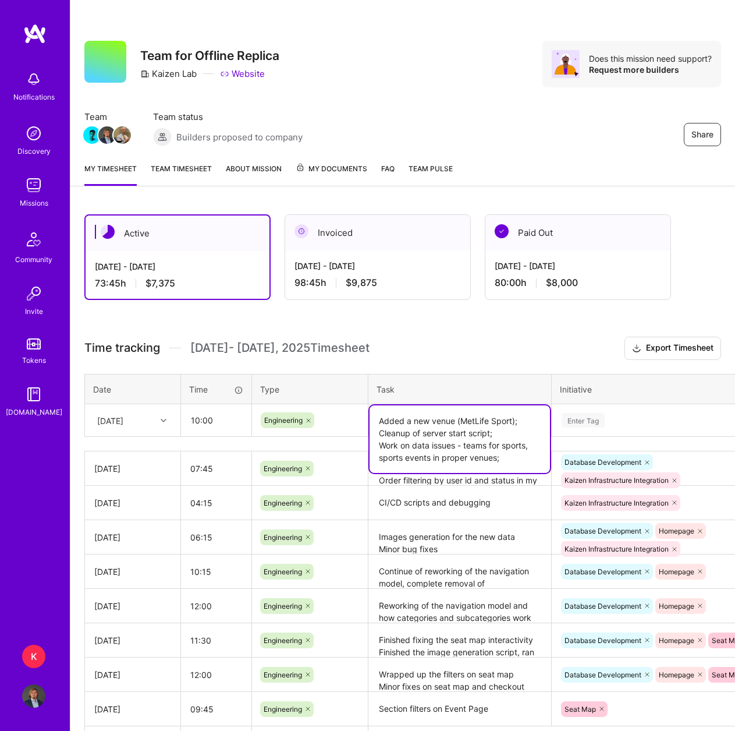
type textarea "Added a new venue (MetLife Sport); Cleanup of server start script; Work on data…"
click at [590, 417] on div "Enter Tag" at bounding box center [583, 420] width 43 height 18
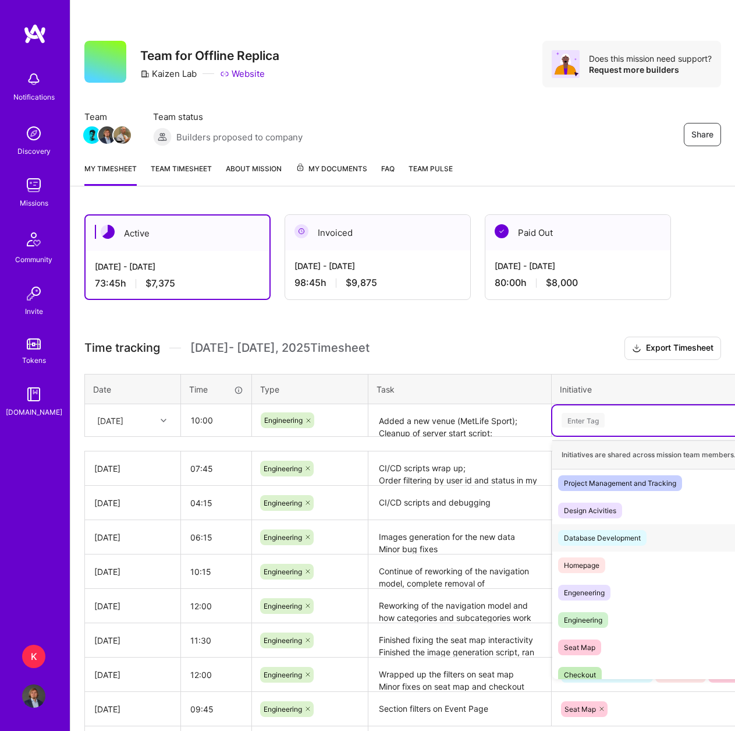
click at [624, 544] on span "Database Development" at bounding box center [602, 538] width 89 height 16
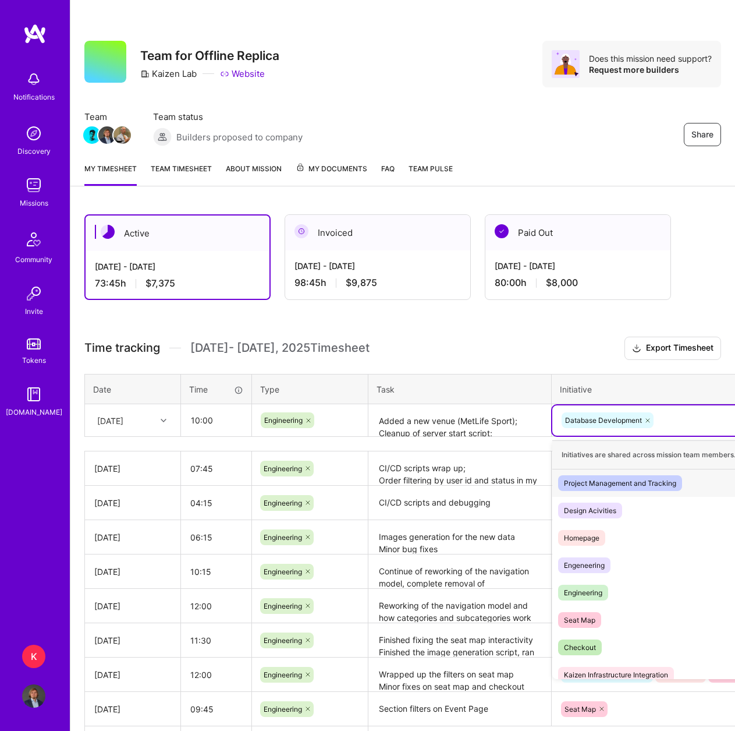
click at [668, 420] on div "Database Development" at bounding box center [659, 420] width 197 height 18
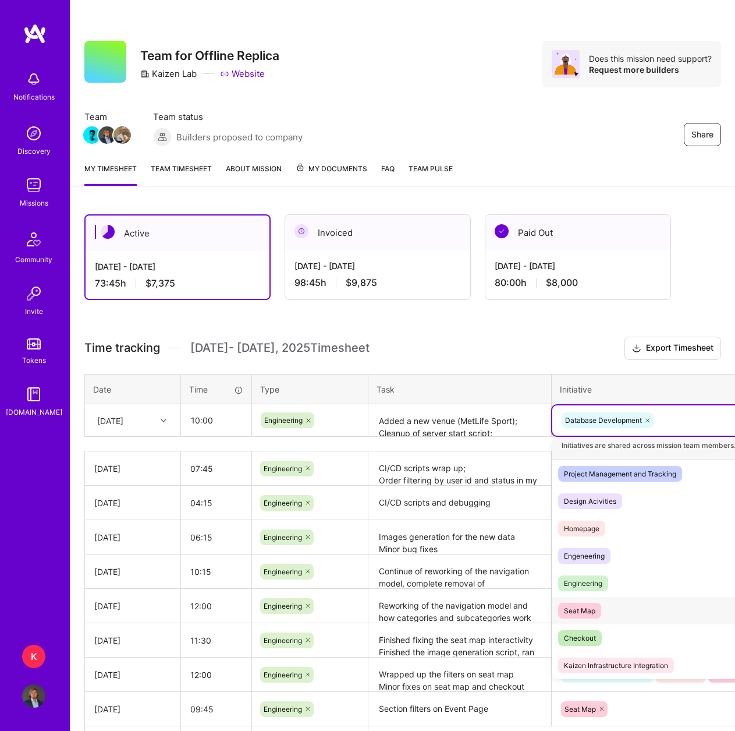
click at [611, 615] on div "Seat Map Hide" at bounding box center [659, 610] width 213 height 27
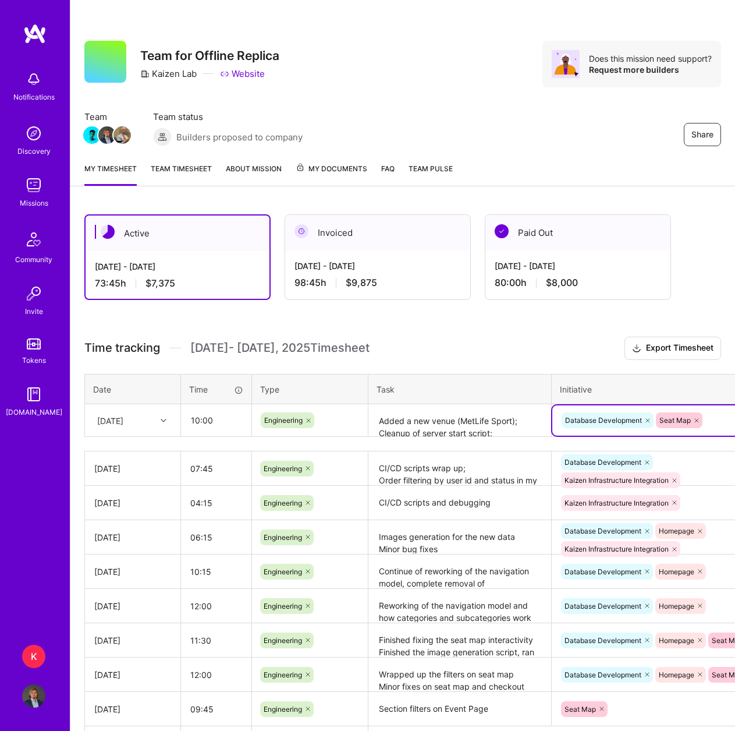
click at [697, 421] on icon at bounding box center [697, 420] width 7 height 7
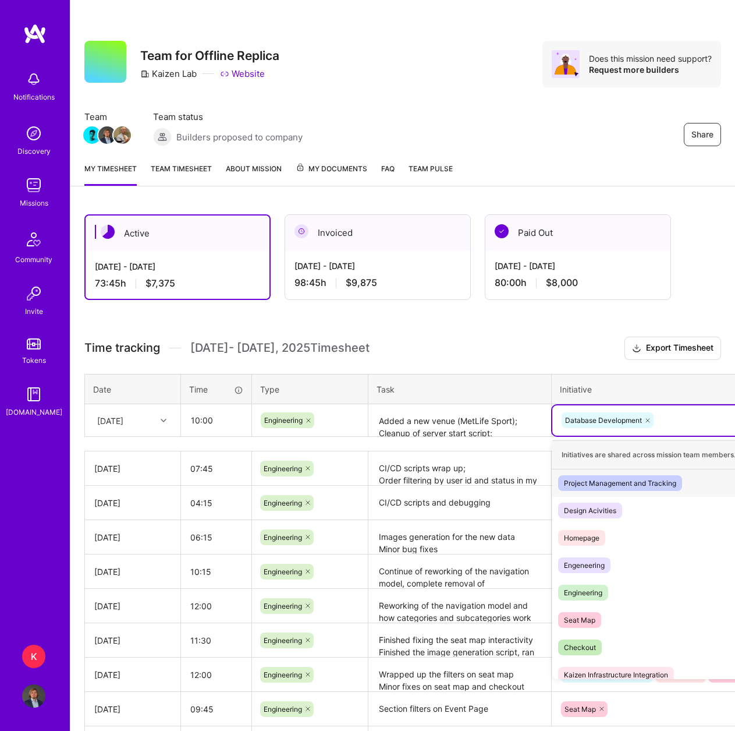
click at [685, 429] on div "Database Development" at bounding box center [659, 420] width 197 height 18
click at [611, 536] on div "Homepage Hide" at bounding box center [659, 537] width 213 height 27
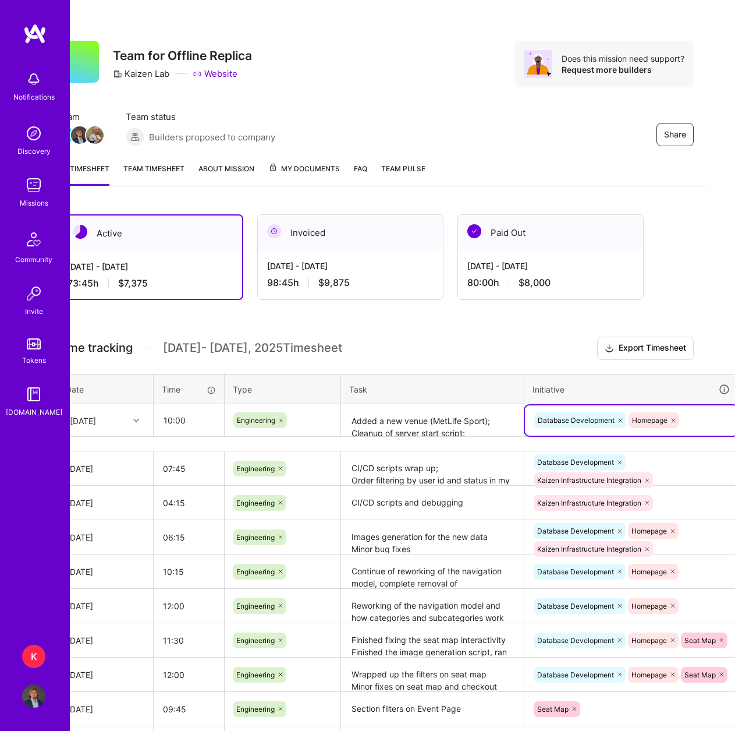
scroll to position [0, 70]
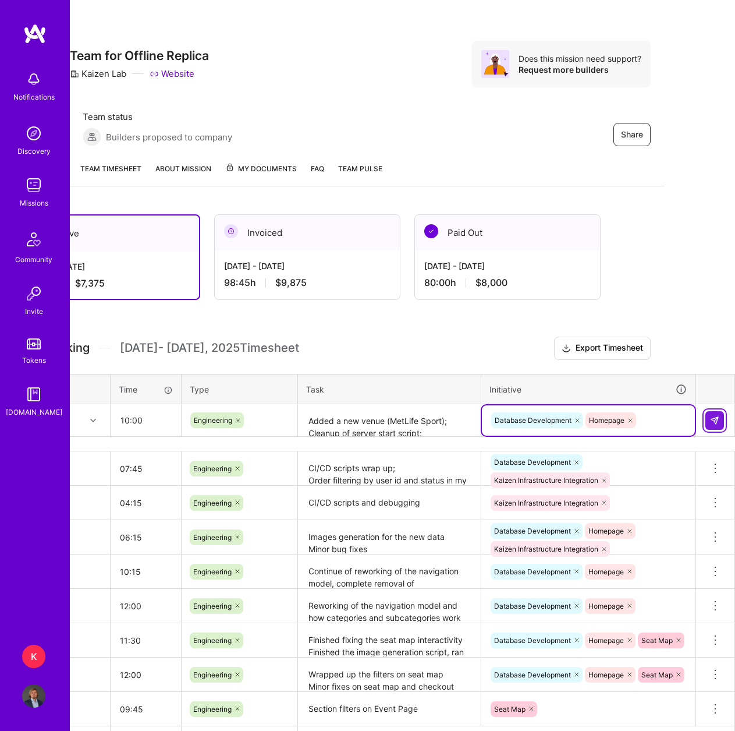
click at [717, 418] on img at bounding box center [714, 420] width 9 height 9
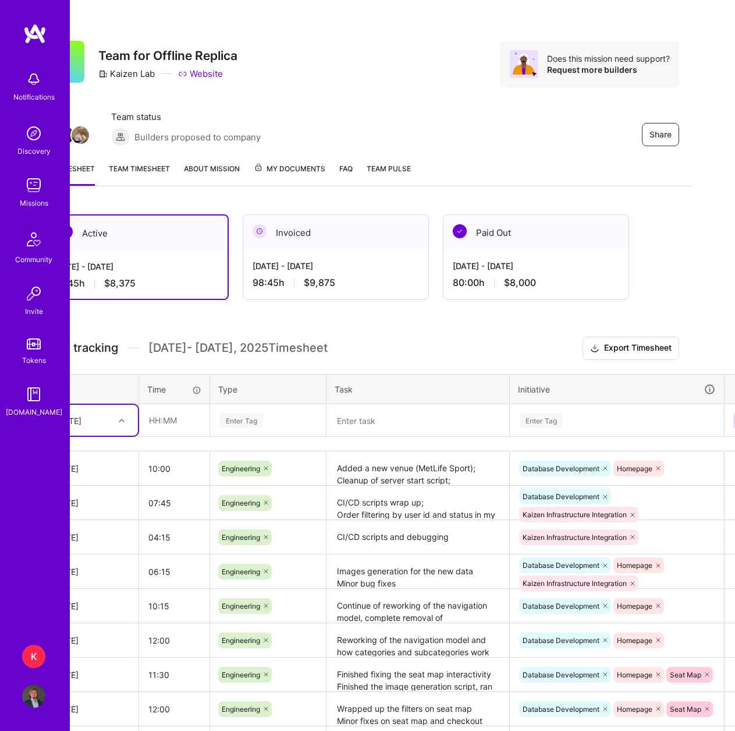
scroll to position [0, 0]
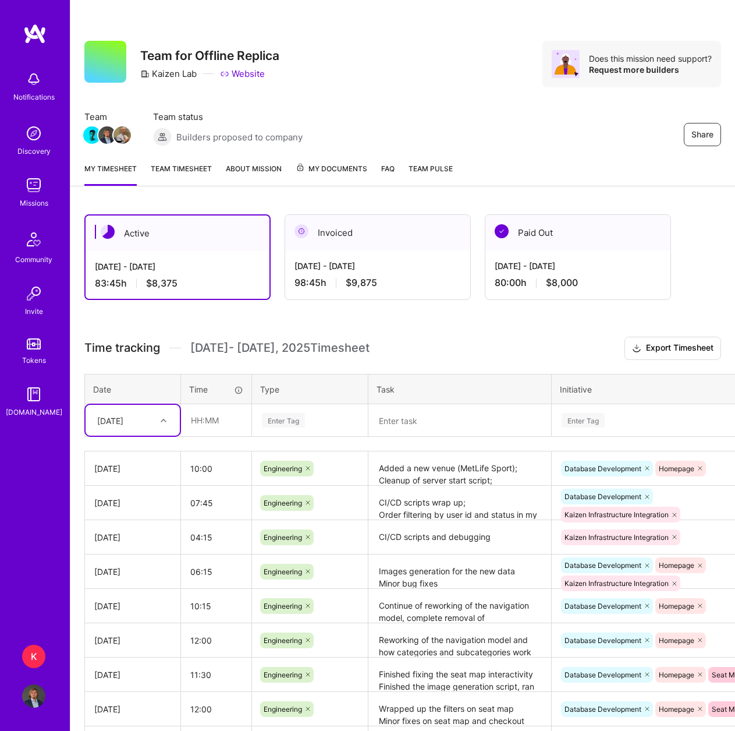
click at [167, 423] on div at bounding box center [165, 420] width 18 height 15
click at [136, 570] on div "[DATE]" at bounding box center [133, 568] width 94 height 22
drag, startPoint x: 205, startPoint y: 423, endPoint x: 208, endPoint y: 412, distance: 12.2
click at [204, 423] on input "text" at bounding box center [216, 420] width 69 height 31
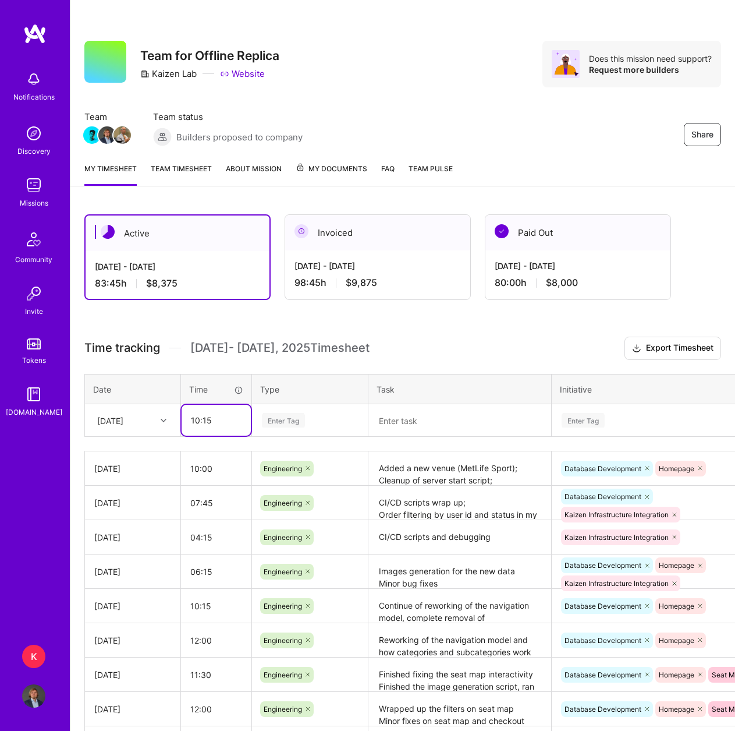
type input "10:15"
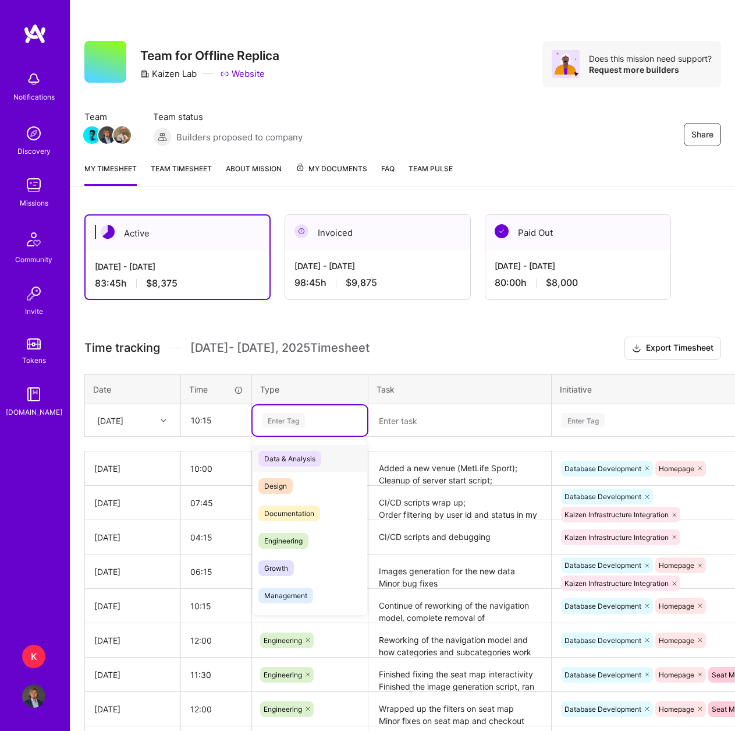
click at [288, 419] on div "Enter Tag" at bounding box center [283, 420] width 43 height 18
click at [282, 540] on span "Engineering" at bounding box center [284, 541] width 50 height 16
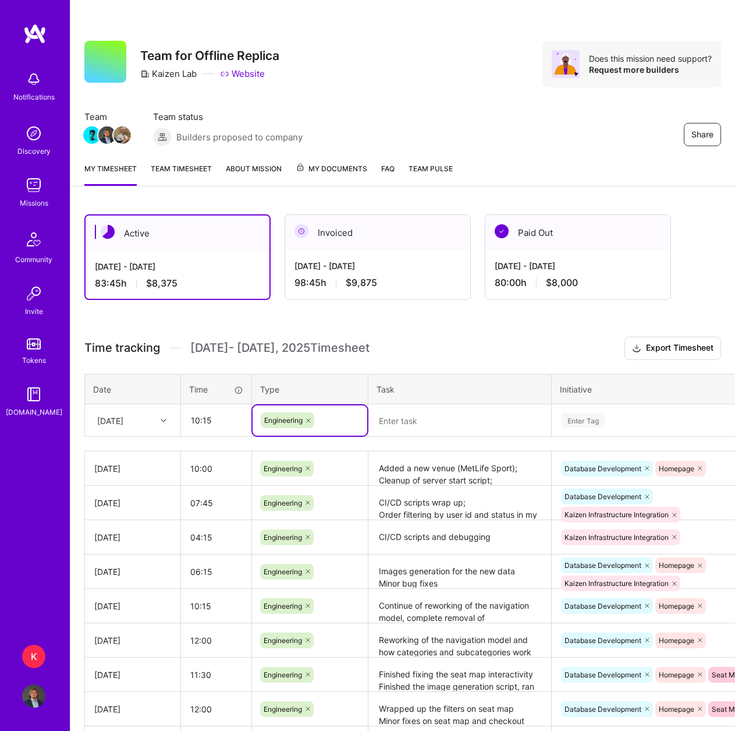
click at [412, 414] on textarea at bounding box center [460, 420] width 181 height 31
click at [426, 422] on textarea at bounding box center [460, 420] width 181 height 31
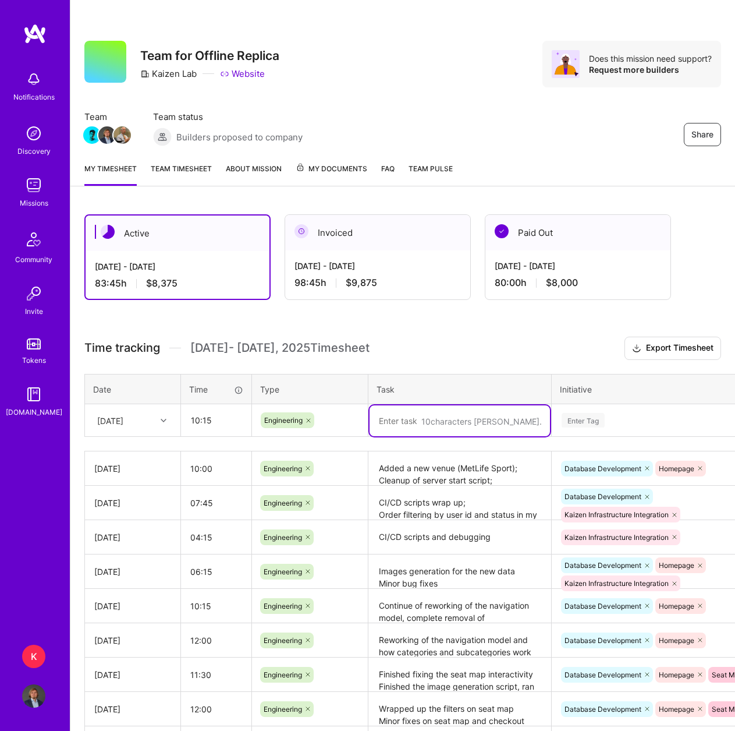
paste textarea "Removed the Golf, Horse racing and Rodeo as we don't have venues for them Chang…"
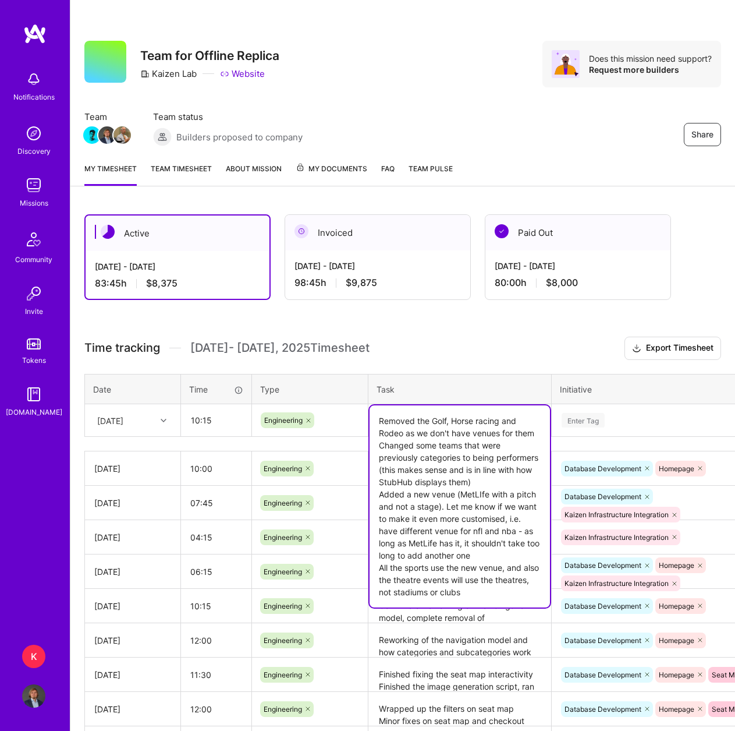
click at [535, 433] on textarea "Removed the Golf, Horse racing and Rodeo as we don't have venues for them Chang…" at bounding box center [460, 506] width 181 height 202
drag, startPoint x: 489, startPoint y: 483, endPoint x: 540, endPoint y: 460, distance: 56.1
click at [540, 460] on textarea "Removed the Golf, Horse racing and Rodeo as we don't have venues for them; Chan…" at bounding box center [460, 506] width 181 height 202
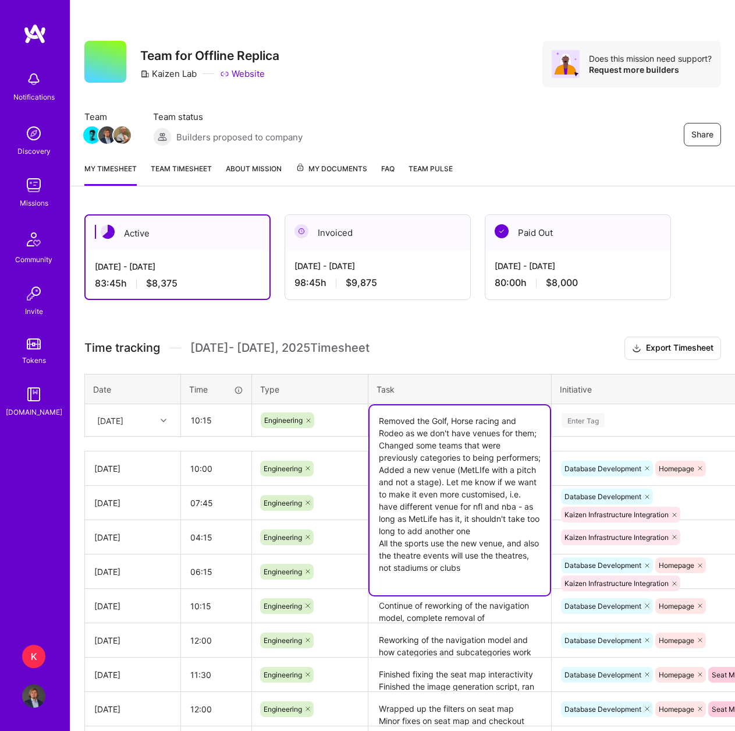
drag, startPoint x: 510, startPoint y: 542, endPoint x: 486, endPoint y: 475, distance: 70.5
click at [486, 475] on textarea "Removed the Golf, Horse racing and Rodeo as we don't have venues for them; Chan…" at bounding box center [460, 500] width 181 height 190
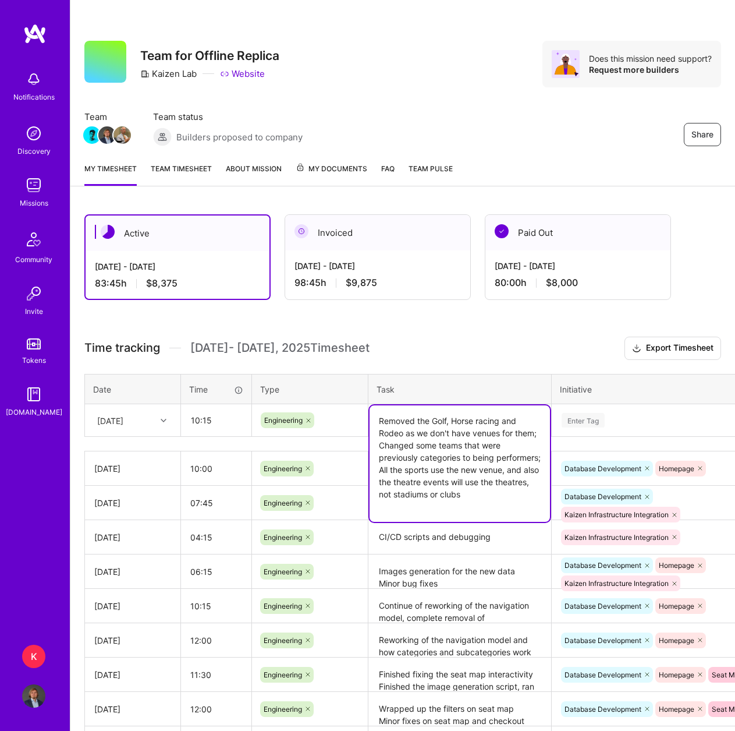
click at [507, 510] on textarea "Removed the Golf, Horse racing and Rodeo as we don't have venues for them; Chan…" at bounding box center [460, 463] width 181 height 116
drag, startPoint x: 508, startPoint y: 508, endPoint x: 504, endPoint y: 470, distance: 38.7
click at [504, 470] on textarea "Removed the Golf, Horse racing and Rodeo as we don't have venues for them; Chan…" at bounding box center [460, 463] width 181 height 116
type textarea "Removed the Golf, Horse racing and Rodeo as we don't have venues for them; Chan…"
click at [592, 420] on div "Enter Tag" at bounding box center [583, 420] width 43 height 18
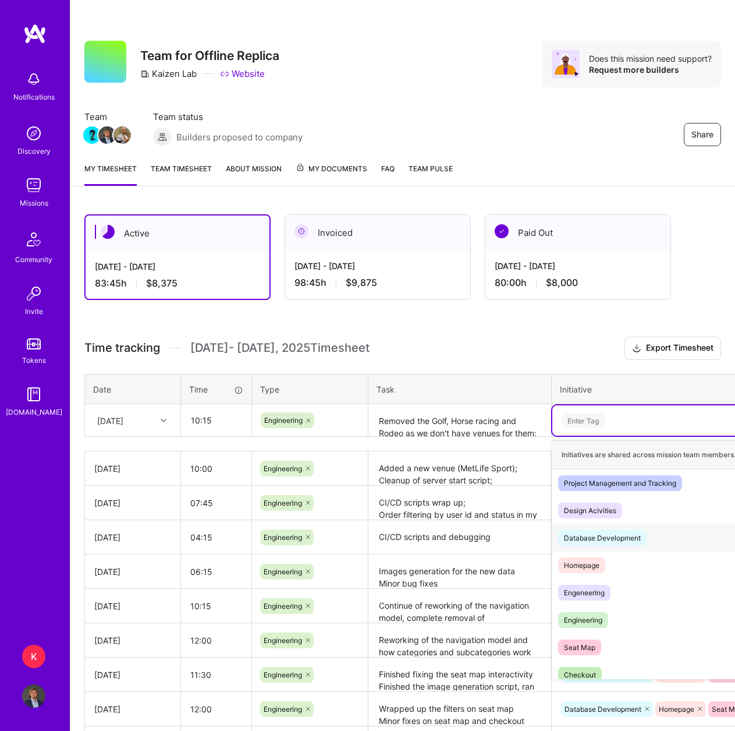
click at [606, 544] on span "Database Development" at bounding box center [602, 538] width 89 height 16
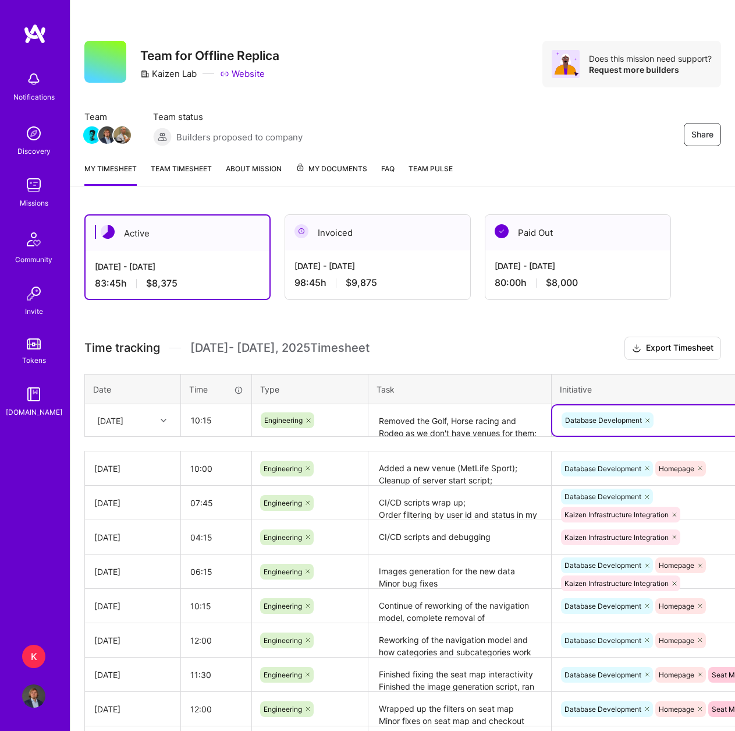
click at [695, 404] on td "option Database Development, selected. Select is focused ,type to refine list, …" at bounding box center [659, 420] width 215 height 33
click at [697, 417] on div "Database Development" at bounding box center [659, 420] width 197 height 18
click at [696, 420] on div "Database Development" at bounding box center [659, 420] width 197 height 18
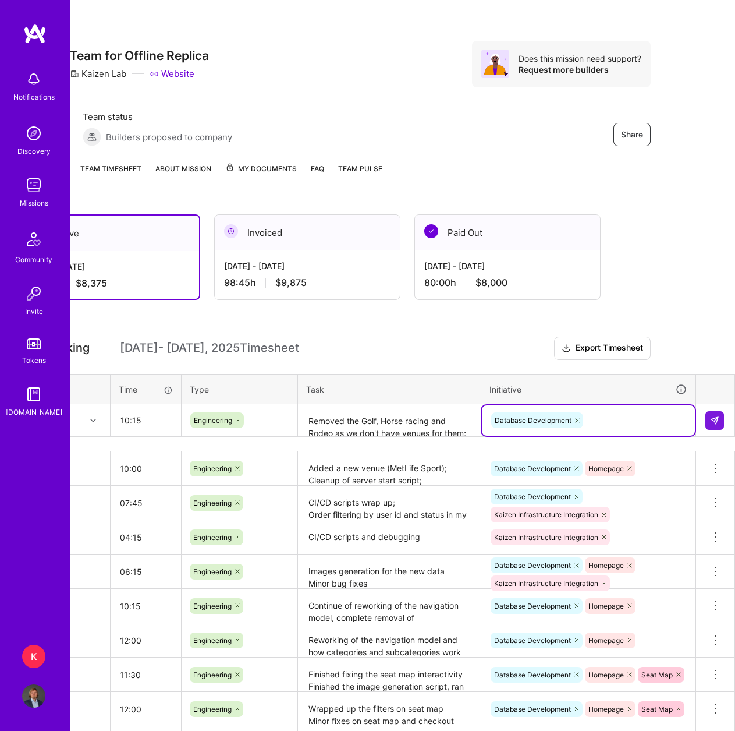
click at [615, 409] on div "Database Development" at bounding box center [588, 420] width 213 height 30
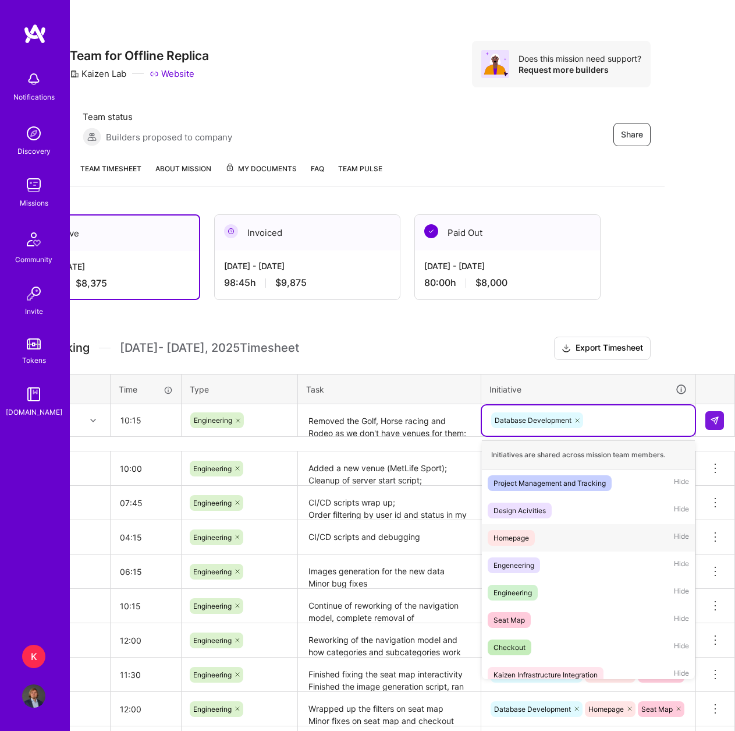
click at [575, 538] on div "Homepage Hide" at bounding box center [588, 537] width 213 height 27
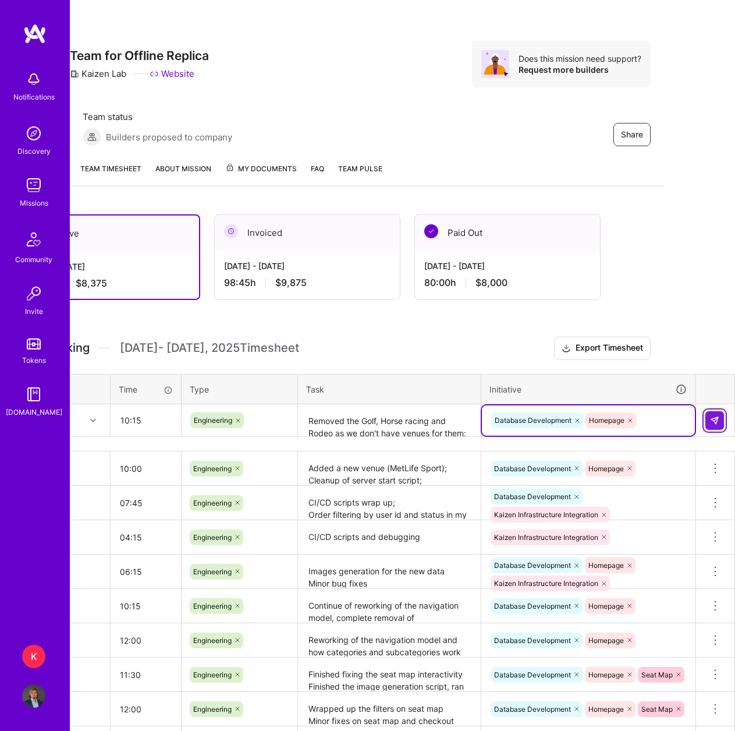
click at [710, 423] on button at bounding box center [715, 420] width 19 height 19
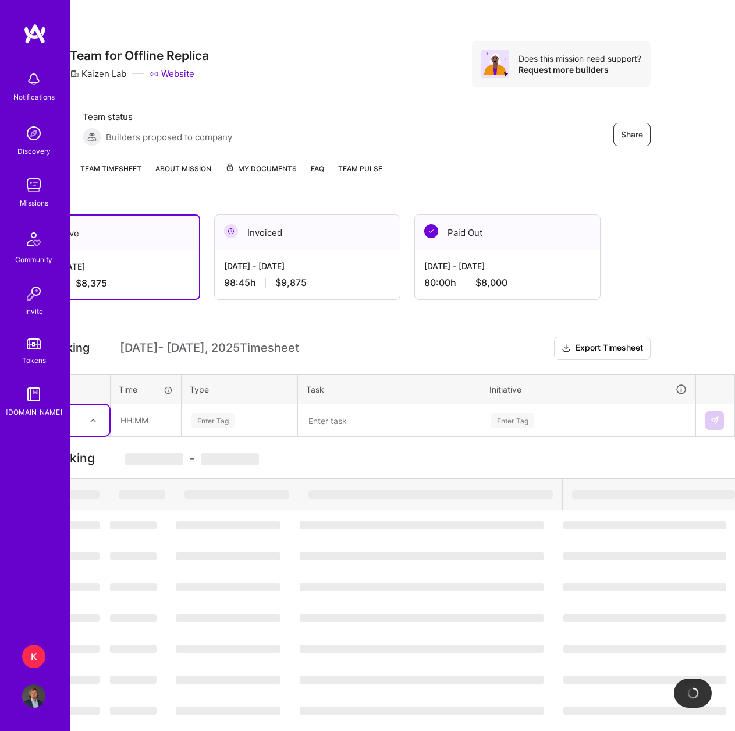
scroll to position [0, 0]
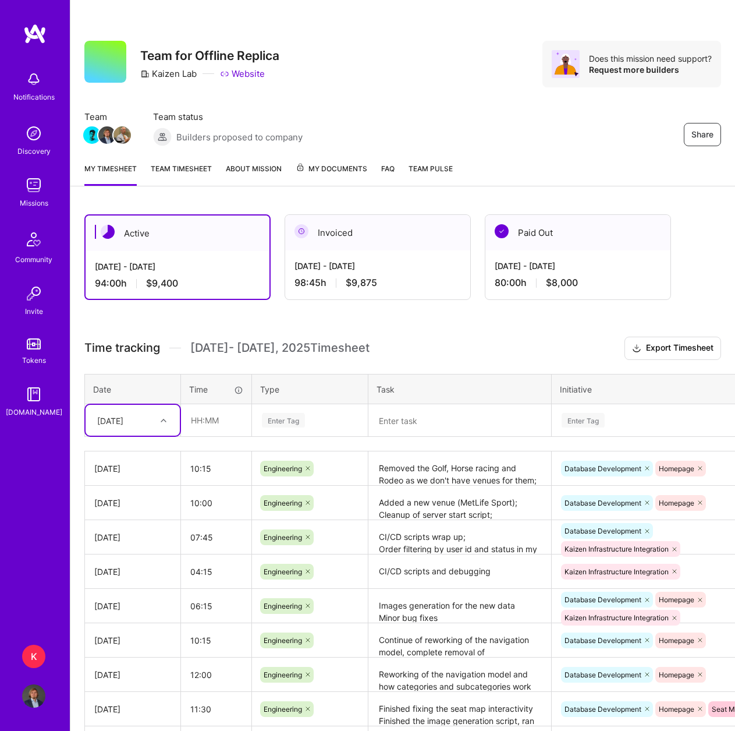
click at [137, 413] on div "[DATE]" at bounding box center [123, 420] width 65 height 19
click at [133, 585] on div "[DATE]" at bounding box center [133, 589] width 94 height 22
click at [221, 418] on input "text" at bounding box center [216, 420] width 69 height 31
type input "08:00"
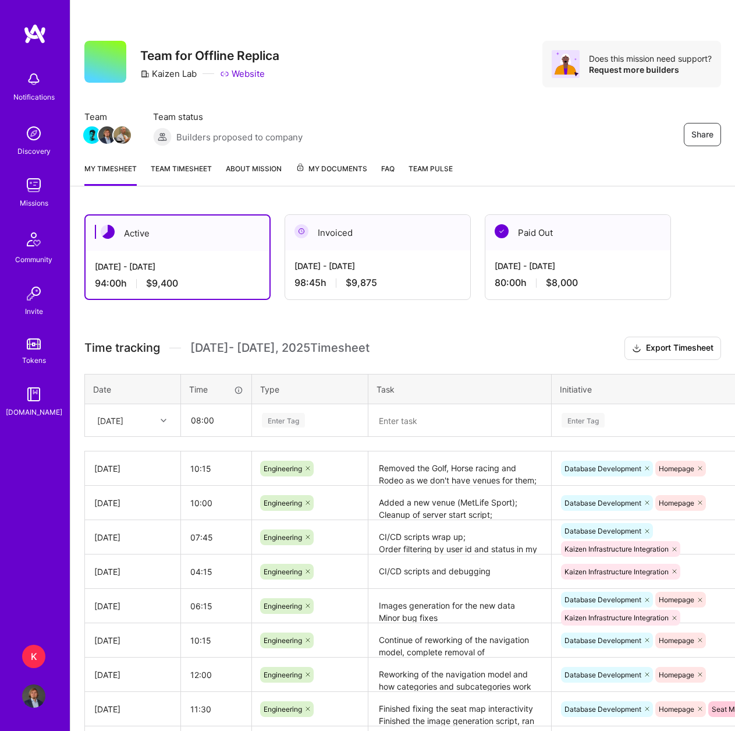
click at [285, 422] on div "Enter Tag" at bounding box center [283, 420] width 43 height 18
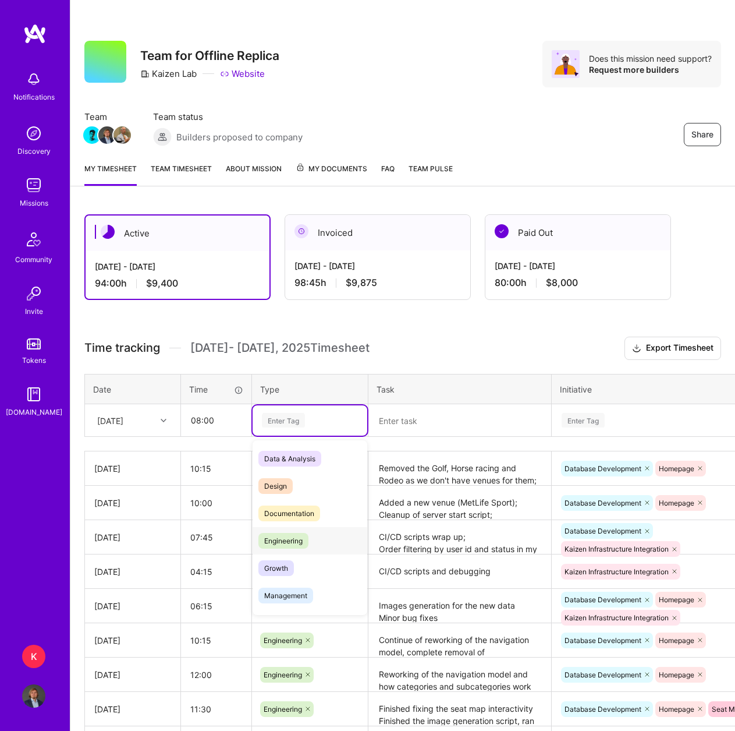
click at [329, 536] on div "Engineering" at bounding box center [310, 540] width 115 height 27
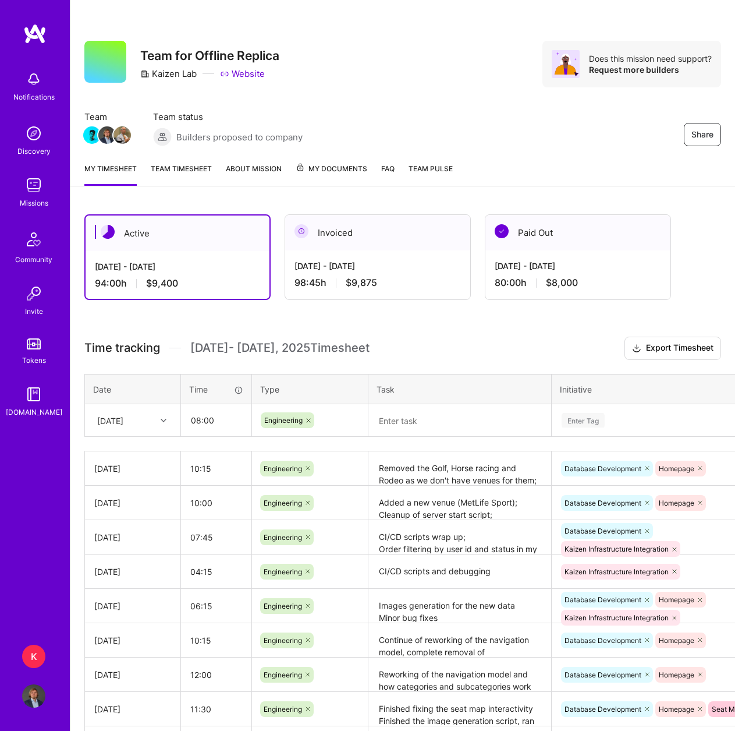
click at [390, 429] on textarea at bounding box center [460, 420] width 181 height 31
paste textarea "Finished & merged the addition of Sports MetLife and other fixes to categories …"
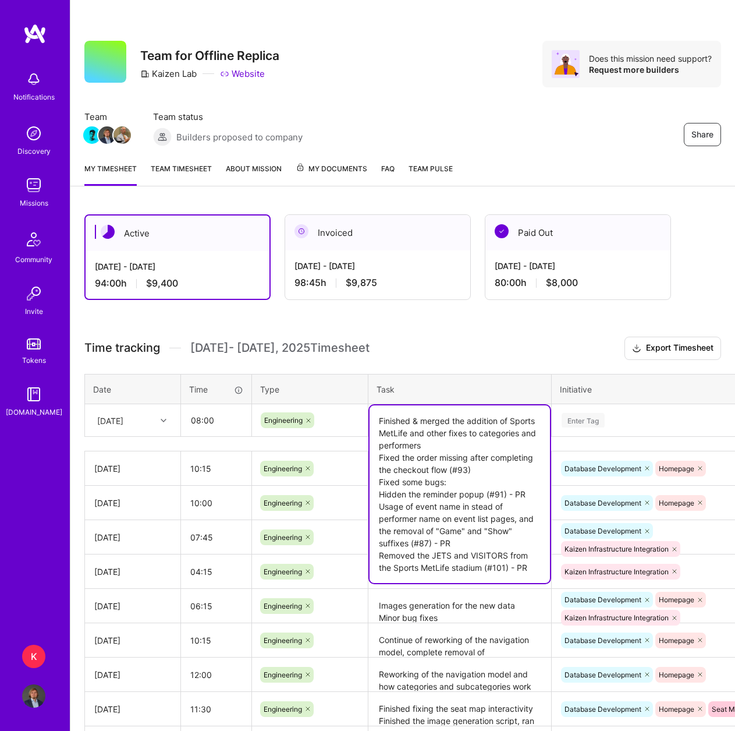
click at [447, 441] on textarea "Finished & merged the addition of Sports MetLife and other fixes to categories …" at bounding box center [460, 494] width 181 height 178
drag, startPoint x: 482, startPoint y: 467, endPoint x: 447, endPoint y: 467, distance: 34.9
click at [447, 467] on textarea "Finished & merged the addition of Sports MetLife and other fixes to categories …" at bounding box center [460, 494] width 181 height 178
drag, startPoint x: 455, startPoint y: 484, endPoint x: 457, endPoint y: 472, distance: 11.8
click at [457, 472] on textarea "Finished & merged the addition of Sports MetLife and other fixes to categories …" at bounding box center [460, 494] width 181 height 178
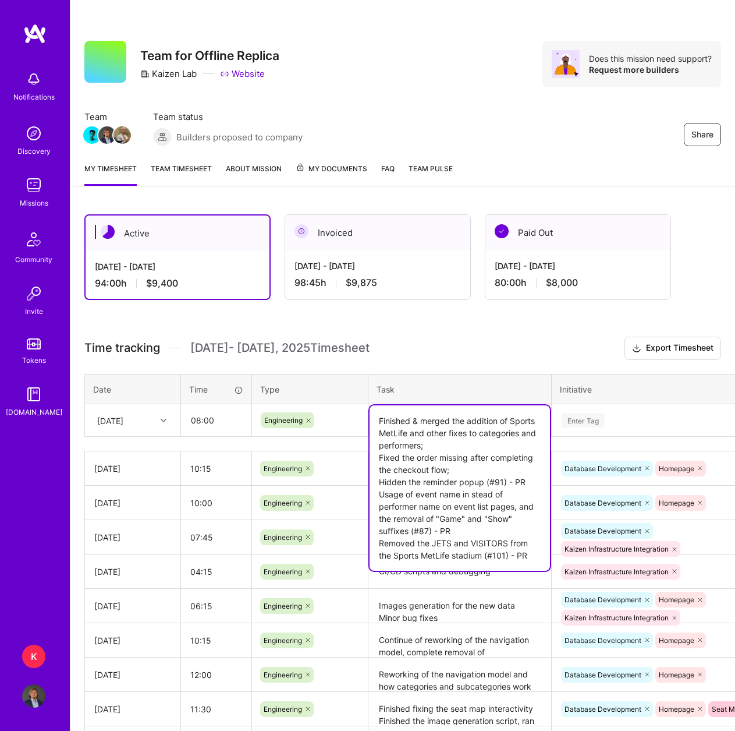
drag, startPoint x: 484, startPoint y: 486, endPoint x: 539, endPoint y: 485, distance: 54.8
click at [539, 485] on textarea "Finished & merged the addition of Sports MetLife and other fixes to categories …" at bounding box center [460, 487] width 181 height 165
click at [473, 496] on textarea "Finished & merged the addition of Sports MetLife and other fixes to categories …" at bounding box center [460, 487] width 181 height 165
drag, startPoint x: 408, startPoint y: 528, endPoint x: 461, endPoint y: 528, distance: 53.0
click at [461, 528] on textarea "Finished & merged the addition of Sports MetLife and other fixes to categories …" at bounding box center [460, 487] width 181 height 165
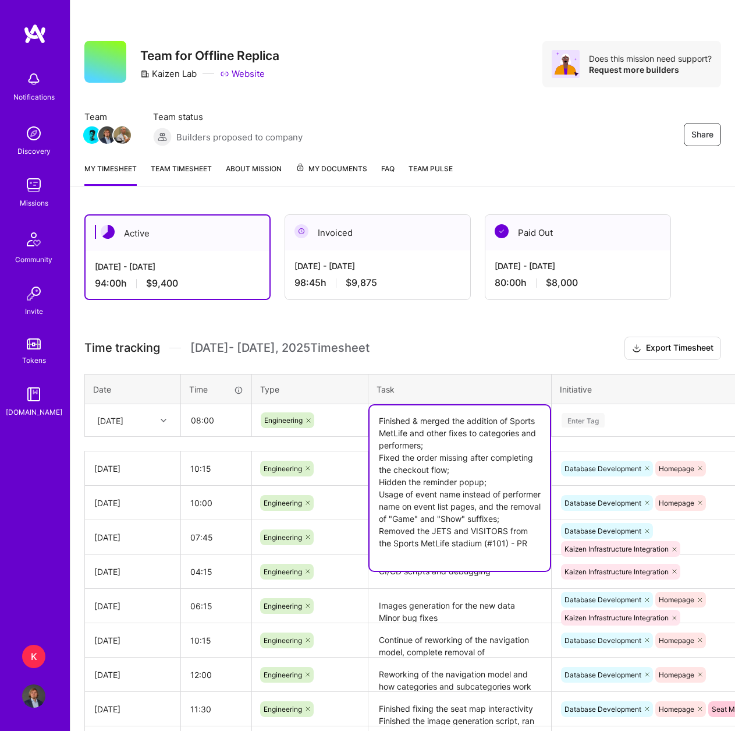
click at [489, 556] on textarea "Finished & merged the addition of Sports MetLife and other fixes to categories …" at bounding box center [460, 487] width 181 height 165
drag, startPoint x: 485, startPoint y: 556, endPoint x: 544, endPoint y: 554, distance: 59.4
click at [544, 554] on textarea "Finished & merged the addition of Sports MetLife and other fixes to categories …" at bounding box center [460, 487] width 181 height 165
type textarea "Finished & merged the addition of Sports MetLife and other fixes to categories …"
click at [603, 366] on div "Time tracking [DATE] - [DATE] Timesheet Export Timesheet Date Time Type Task In…" at bounding box center [402, 582] width 637 height 490
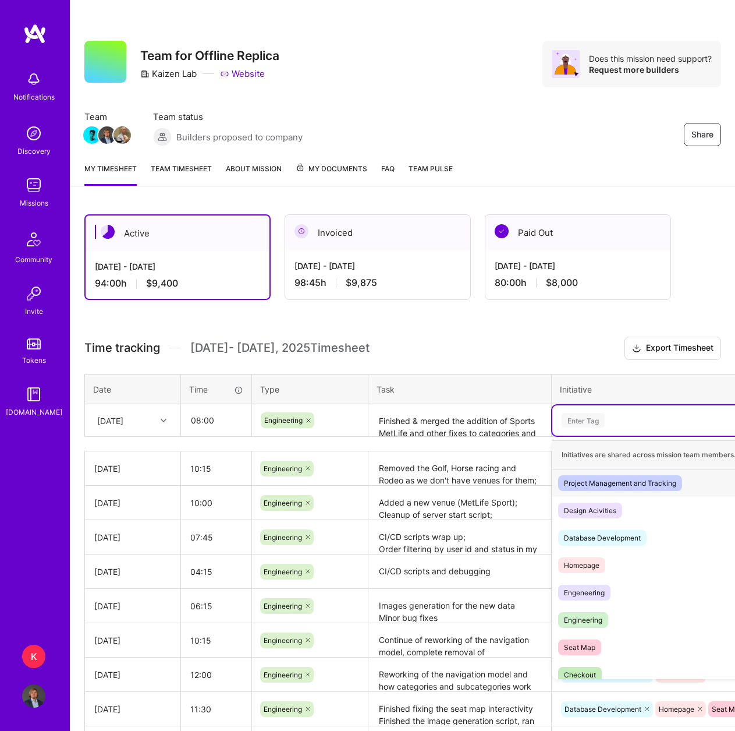
click at [597, 419] on div "Enter Tag" at bounding box center [583, 420] width 43 height 18
click at [608, 563] on div "Homepage Hide" at bounding box center [659, 564] width 213 height 27
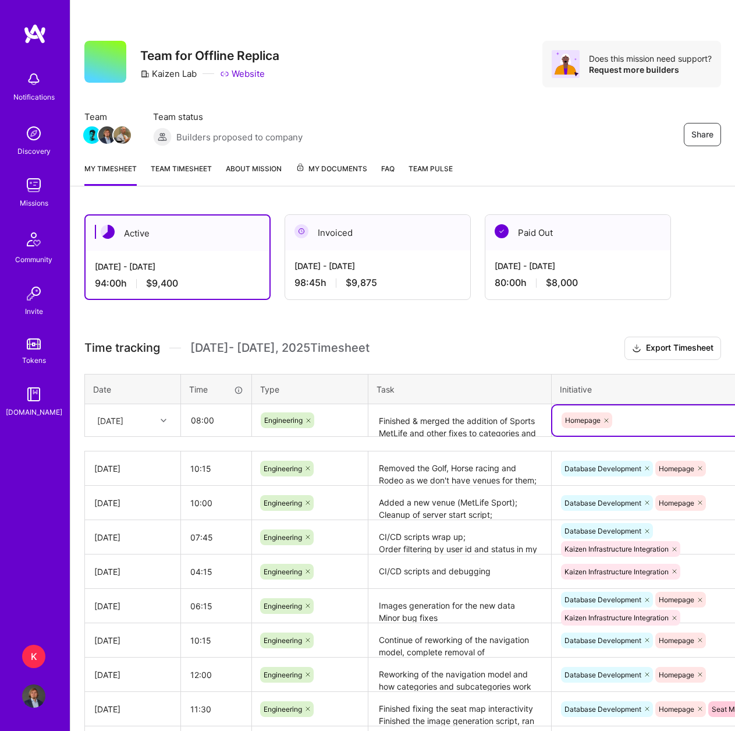
click at [642, 420] on div "Homepage" at bounding box center [659, 420] width 197 height 18
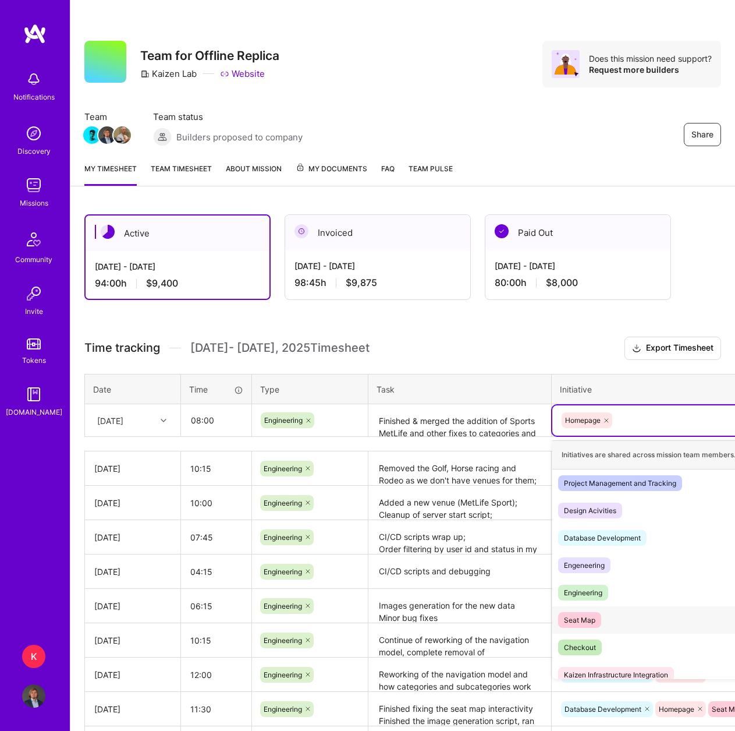
scroll to position [9, 0]
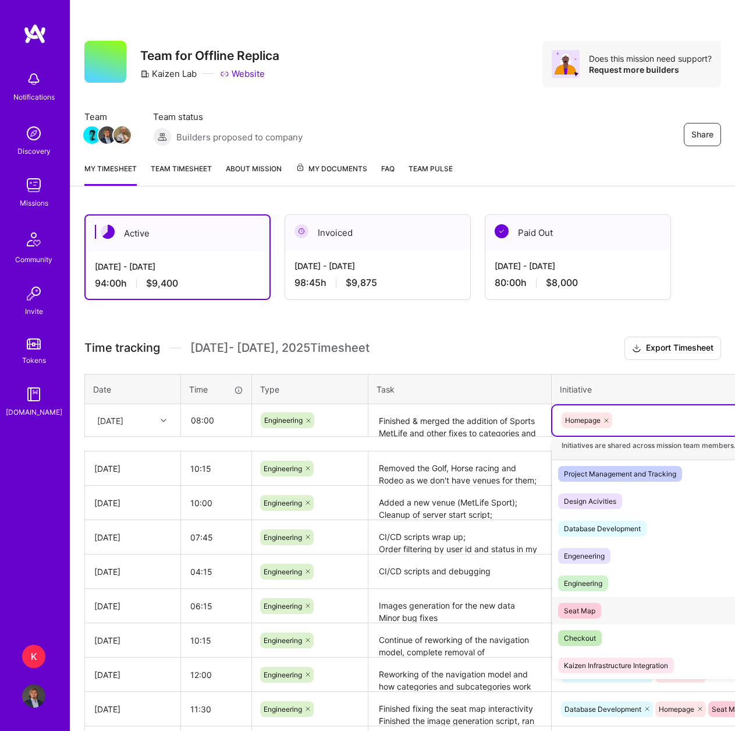
click at [621, 611] on div "Seat Map Hide" at bounding box center [659, 610] width 213 height 27
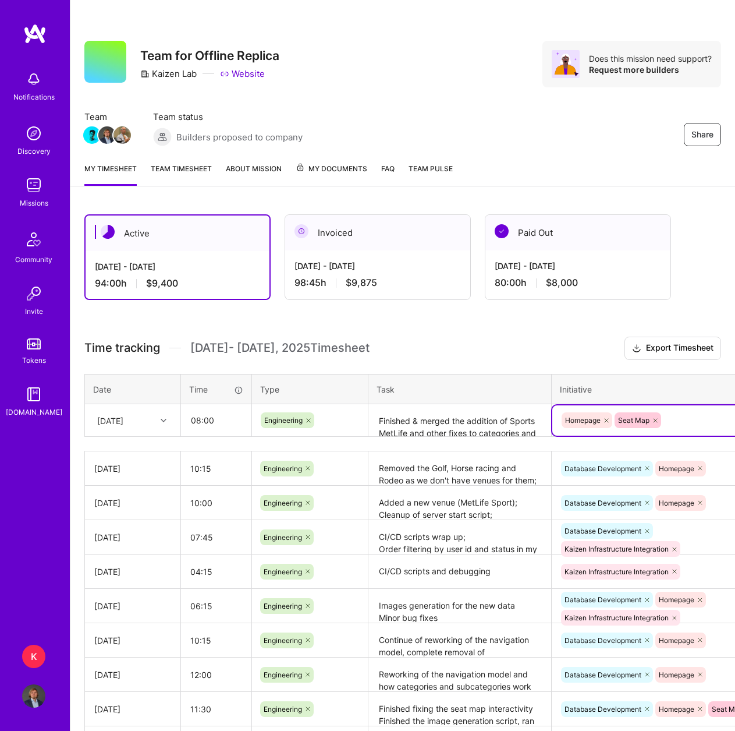
click at [486, 431] on textarea "Finished & merged the addition of Sports MetLife and other fixes to categories …" at bounding box center [460, 420] width 181 height 31
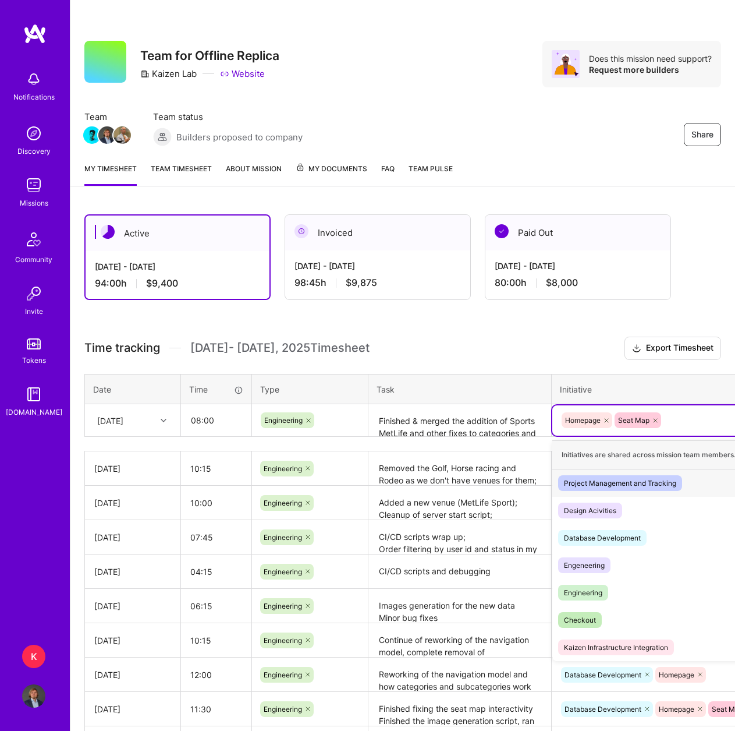
click at [681, 427] on div "Homepage Seat Map" at bounding box center [659, 420] width 197 height 18
drag, startPoint x: 634, startPoint y: 608, endPoint x: 627, endPoint y: 609, distance: 7.0
click at [634, 609] on div "Checkout Hide" at bounding box center [659, 619] width 213 height 27
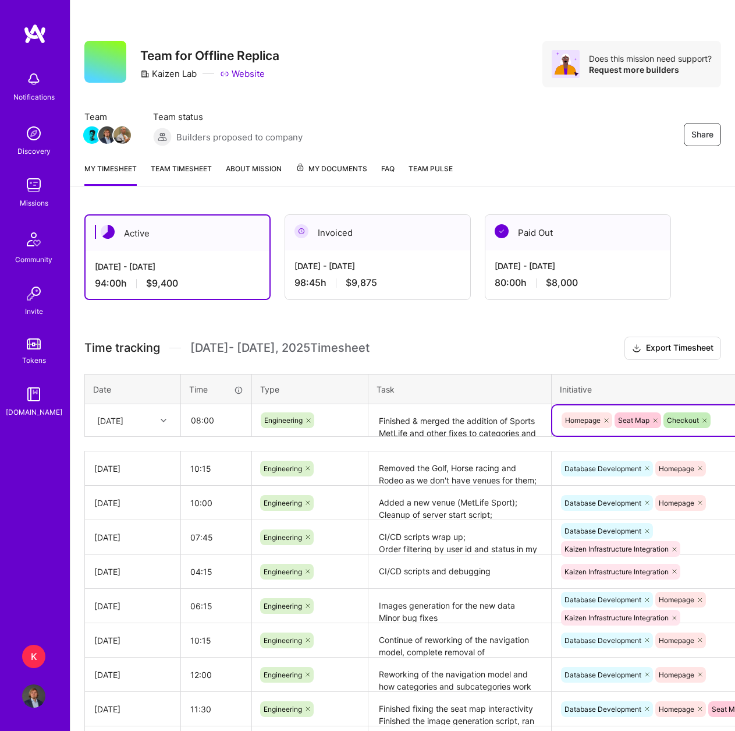
scroll to position [0, 70]
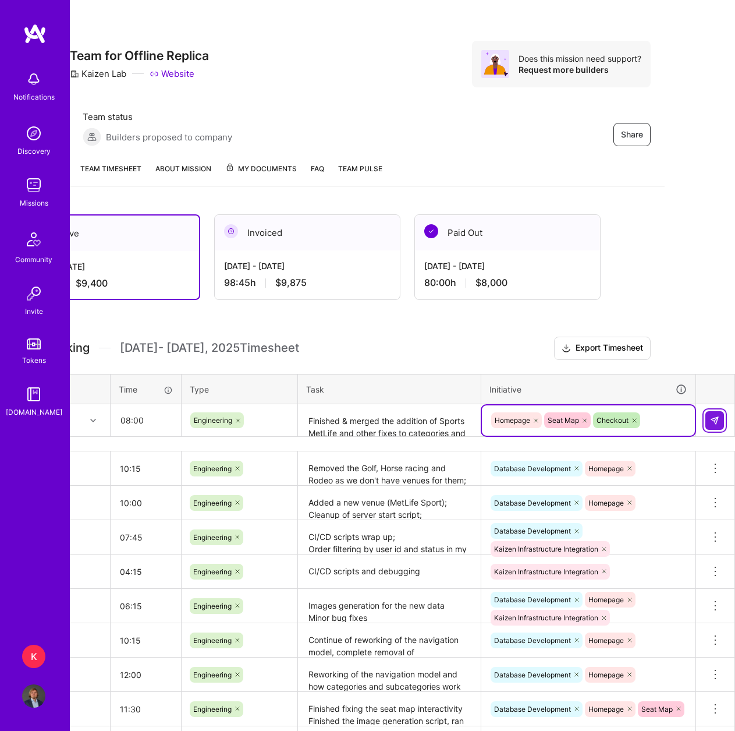
click at [719, 413] on button at bounding box center [715, 420] width 19 height 19
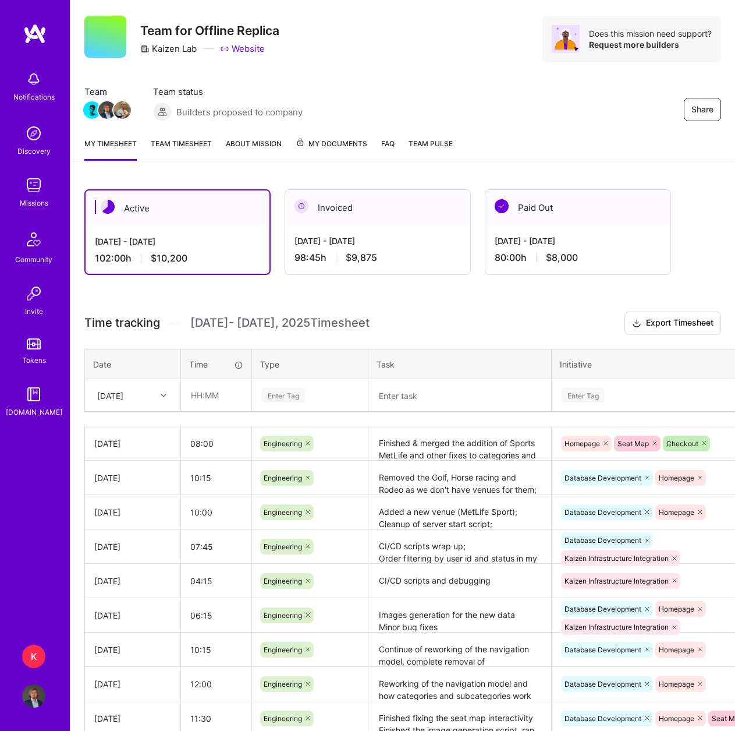
scroll to position [0, 0]
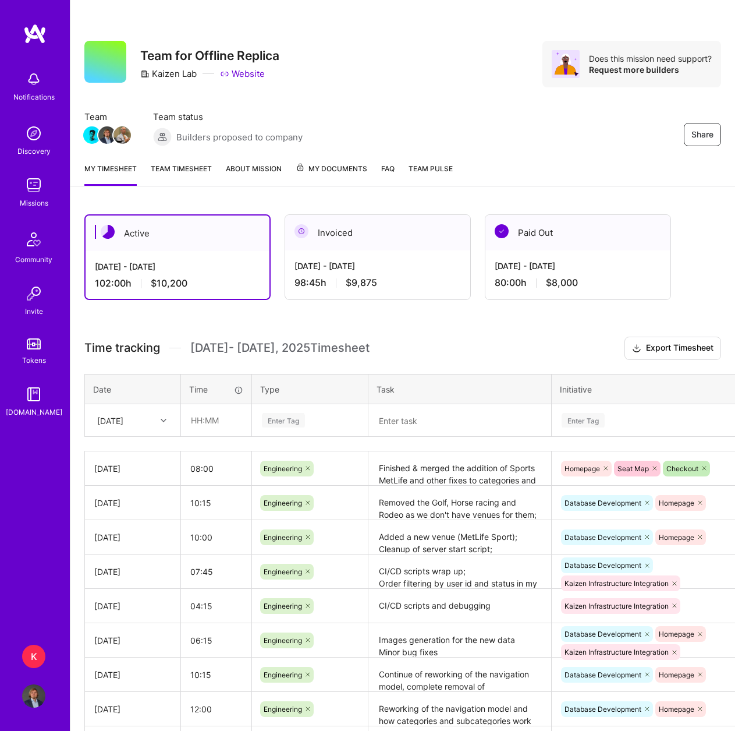
click at [171, 415] on div at bounding box center [165, 420] width 18 height 15
click at [131, 608] on div "[DATE]" at bounding box center [133, 611] width 94 height 22
click at [40, 658] on div "K" at bounding box center [33, 656] width 23 height 23
